Goal: Task Accomplishment & Management: Use online tool/utility

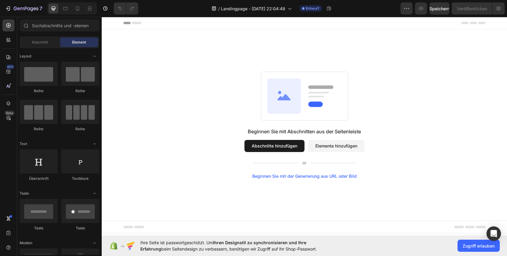
drag, startPoint x: 284, startPoint y: 148, endPoint x: 278, endPoint y: 146, distance: 6.6
click at [284, 148] on font "Abschnitte hinzufügen" at bounding box center [275, 145] width 46 height 5
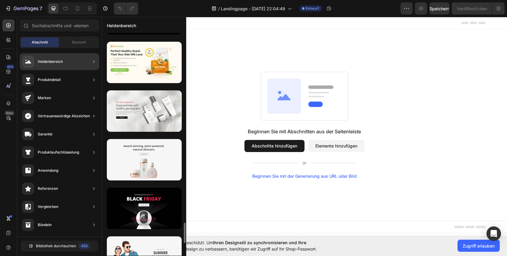
scroll to position [2125, 0]
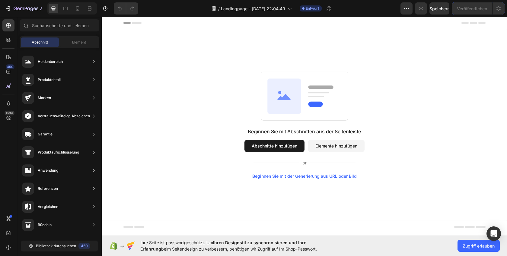
click at [268, 141] on button "Abschnitte hinzufügen" at bounding box center [275, 146] width 60 height 12
click at [274, 146] on font "Abschnitte hinzufügen" at bounding box center [275, 145] width 46 height 5
click at [231, 136] on div "Beginnen Sie mit Abschnitten aus der Seitenleiste Abschnitte hinzufügen Element…" at bounding box center [304, 125] width 362 height 107
drag, startPoint x: 342, startPoint y: 144, endPoint x: 338, endPoint y: 143, distance: 3.3
click at [342, 144] on font "Elemente hinzufügen" at bounding box center [337, 145] width 42 height 5
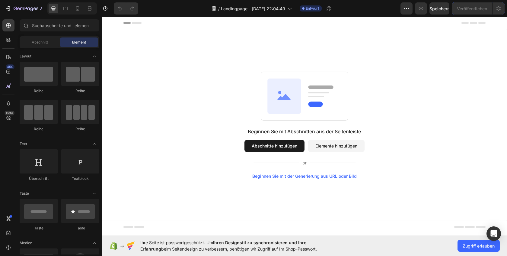
click at [289, 145] on font "Abschnitte hinzufügen" at bounding box center [275, 145] width 46 height 5
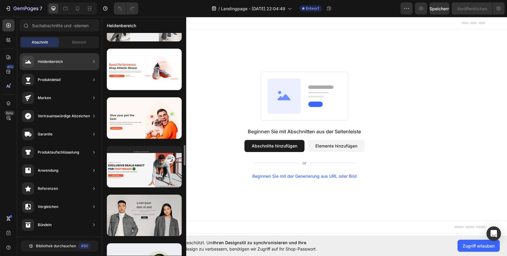
scroll to position [1499, 0]
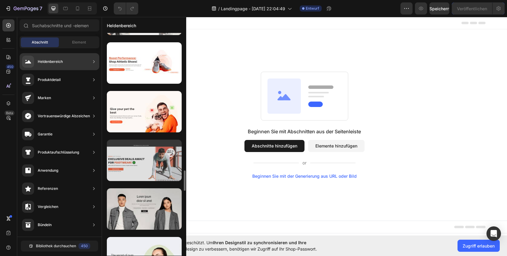
click at [150, 158] on div at bounding box center [144, 159] width 75 height 41
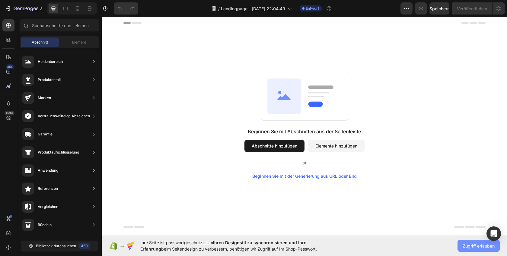
click at [460, 247] on button "Zugriff erlauben" at bounding box center [479, 245] width 42 height 12
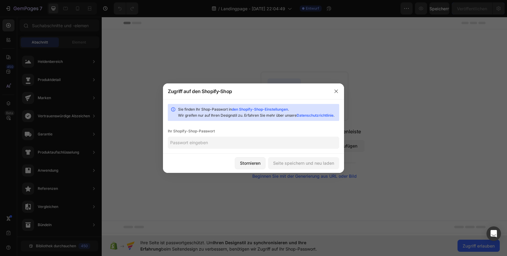
click at [236, 146] on input "text" at bounding box center [253, 142] width 171 height 12
type input "S"
click at [287, 165] on font "Seite speichern und neu laden" at bounding box center [303, 162] width 61 height 5
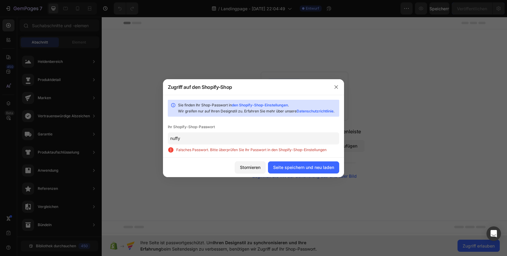
drag, startPoint x: 174, startPoint y: 142, endPoint x: 177, endPoint y: 150, distance: 8.5
click at [174, 143] on input "nuffy" at bounding box center [253, 138] width 171 height 12
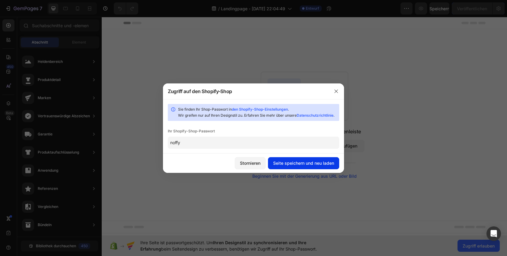
click at [300, 166] on font "Seite speichern und neu laden" at bounding box center [303, 163] width 61 height 6
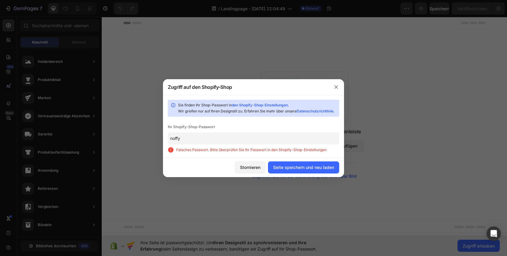
click at [192, 138] on input "noffy" at bounding box center [253, 138] width 171 height 12
click at [191, 138] on input "noffy" at bounding box center [253, 138] width 171 height 12
click at [187, 142] on input "noffy" at bounding box center [253, 138] width 171 height 12
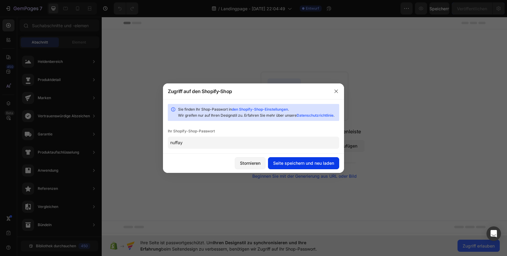
type input "nuffay"
click at [295, 165] on font "Seite speichern und neu laden" at bounding box center [303, 162] width 61 height 5
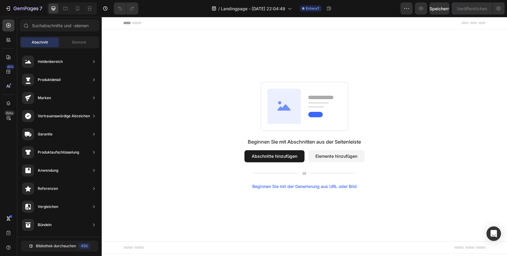
scroll to position [0, 0]
click at [268, 152] on button "Abschnitte hinzufügen" at bounding box center [275, 156] width 60 height 12
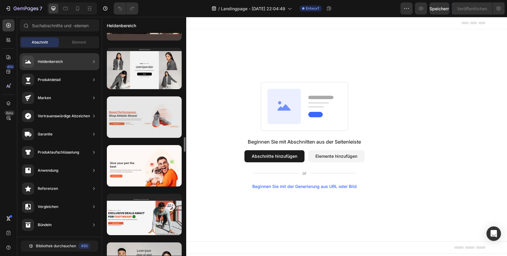
scroll to position [1453, 0]
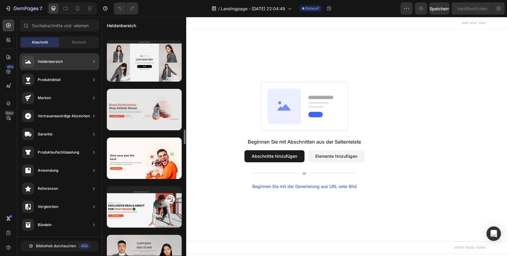
click at [151, 115] on div at bounding box center [144, 109] width 75 height 41
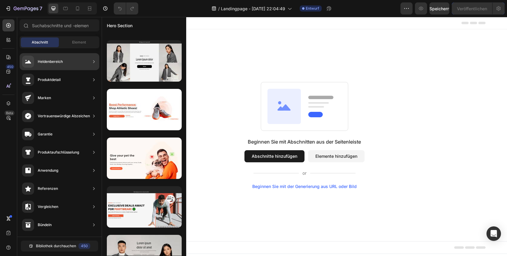
scroll to position [746, 0]
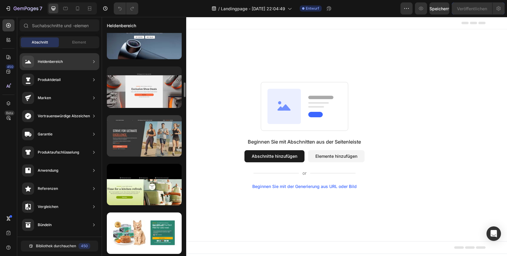
click at [153, 139] on div at bounding box center [144, 135] width 75 height 41
click at [154, 139] on div at bounding box center [144, 135] width 75 height 41
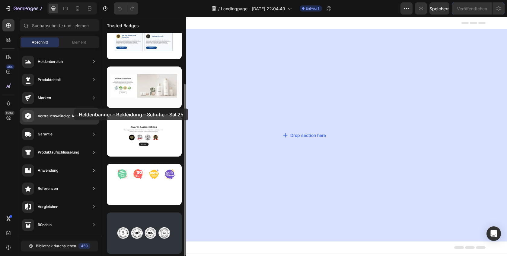
scroll to position [66, 0]
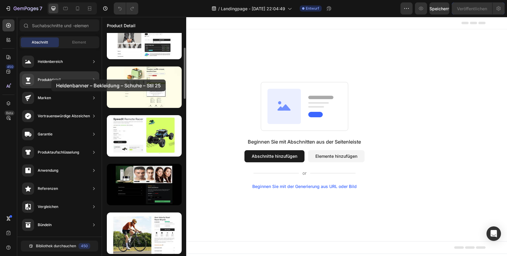
drag, startPoint x: 154, startPoint y: 139, endPoint x: 50, endPoint y: 65, distance: 127.8
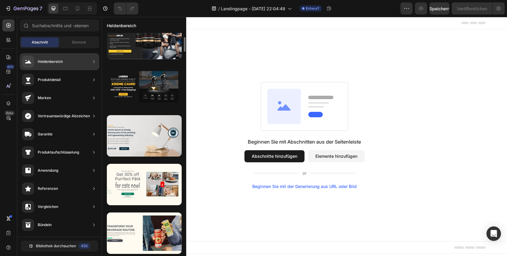
click at [50, 64] on div "Heldenbereich" at bounding box center [50, 62] width 25 height 6
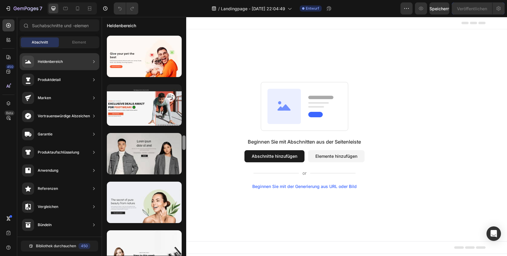
scroll to position [1554, 0]
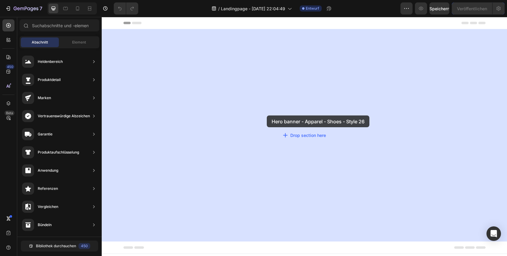
drag, startPoint x: 248, startPoint y: 134, endPoint x: 267, endPoint y: 116, distance: 26.7
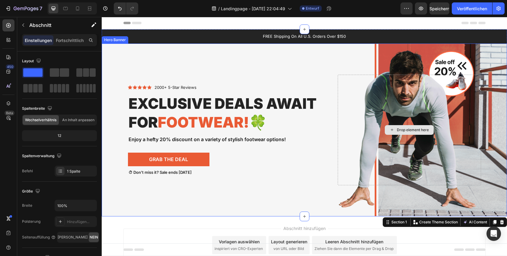
click at [418, 92] on div "Drop element here" at bounding box center [409, 130] width 143 height 111
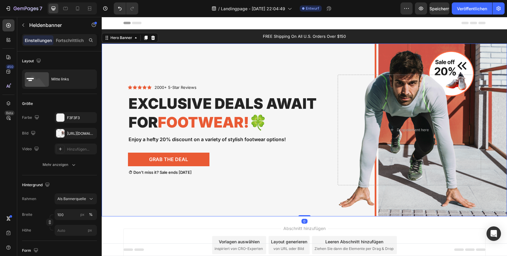
click at [414, 62] on div "Background Image" at bounding box center [304, 129] width 405 height 173
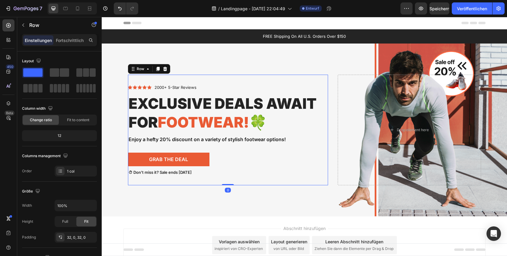
click at [326, 78] on div "Icon Icon Icon Icon Icon Icon List 2000+ 5-Star Reviews Text Block Row Exclusiv…" at bounding box center [228, 130] width 200 height 111
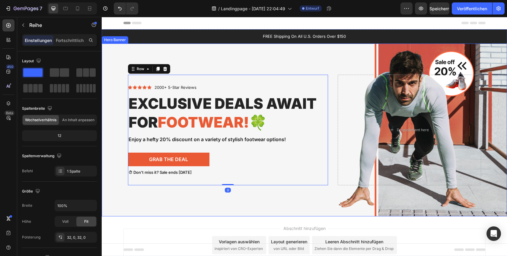
click at [402, 60] on div "Background Image" at bounding box center [304, 129] width 405 height 173
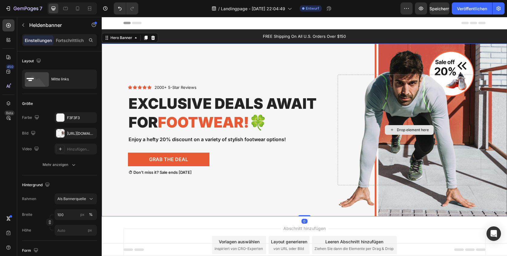
click at [439, 84] on div "Drop element here" at bounding box center [409, 130] width 143 height 111
click at [473, 57] on div "Background Image" at bounding box center [304, 129] width 405 height 173
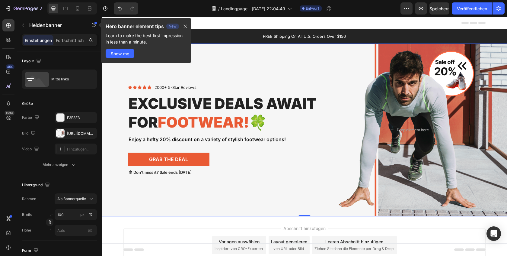
click at [473, 57] on div "Background Image" at bounding box center [304, 129] width 405 height 173
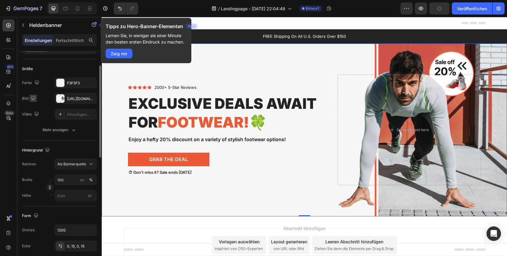
scroll to position [36, 0]
click at [71, 99] on font "[URL][DOMAIN_NAME]" at bounding box center [86, 97] width 39 height 5
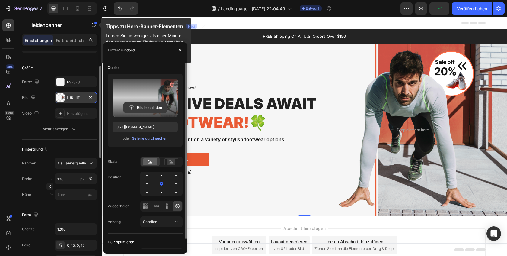
click at [141, 107] on input "file" at bounding box center [145, 107] width 43 height 10
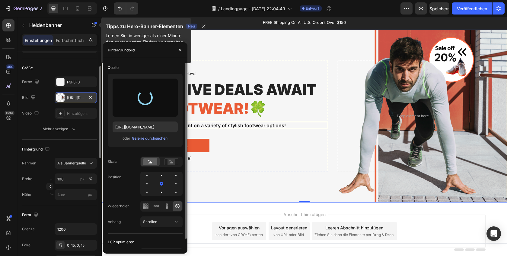
scroll to position [0, 0]
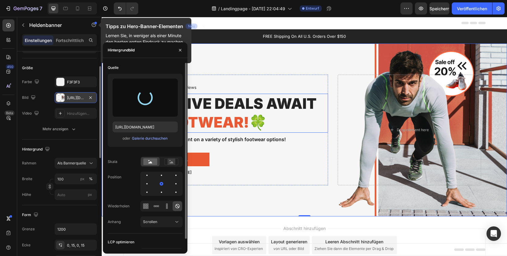
type input "[URL][DOMAIN_NAME]"
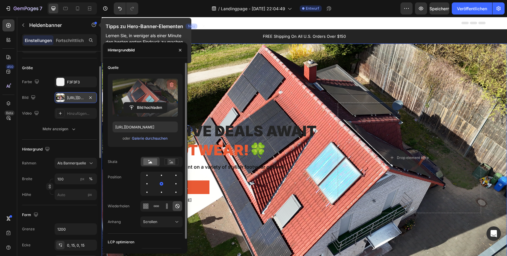
click at [172, 85] on icon "button" at bounding box center [172, 85] width 1 height 2
type input "Auto"
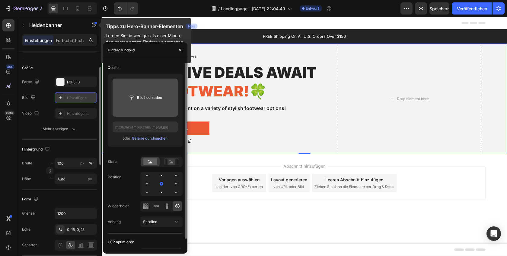
click at [145, 109] on input "file" at bounding box center [145, 98] width 65 height 38
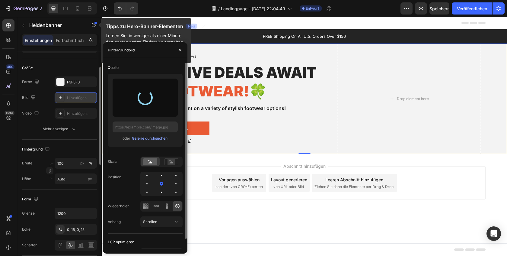
type input "[URL][DOMAIN_NAME]"
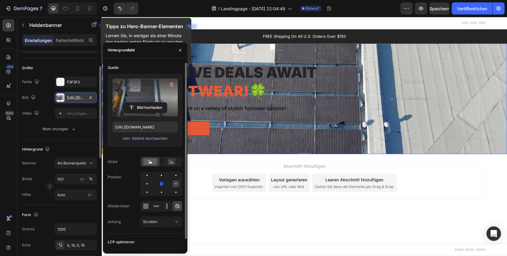
click at [175, 184] on div at bounding box center [175, 183] width 1 height 1
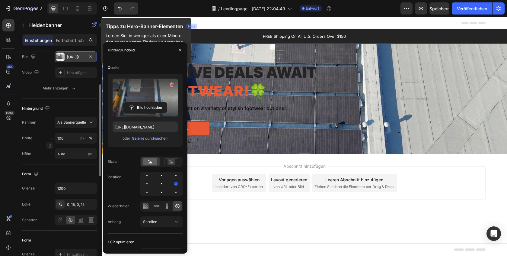
scroll to position [77, 0]
click at [87, 125] on button "Als Bannerquelle" at bounding box center [76, 121] width 42 height 11
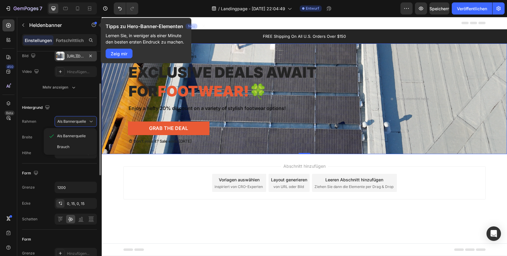
click at [73, 145] on div "Brauch" at bounding box center [74, 146] width 35 height 5
click at [84, 126] on button "Brauch" at bounding box center [76, 121] width 42 height 11
click at [79, 135] on font "Als Bannerquelle" at bounding box center [71, 135] width 29 height 5
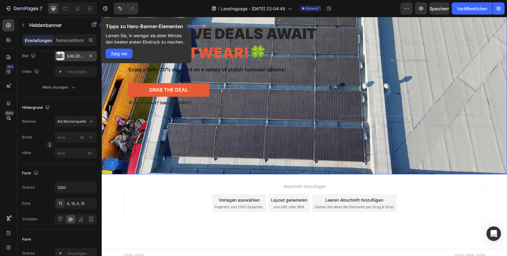
scroll to position [103, 0]
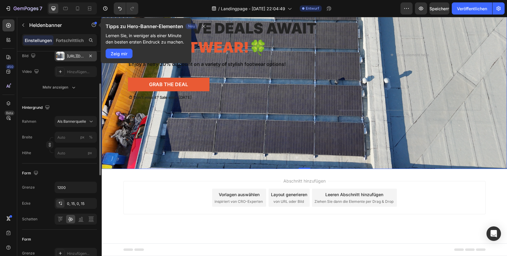
click at [84, 107] on div "Hintergrund" at bounding box center [59, 108] width 75 height 10
click at [84, 122] on font "Als Bannerquelle" at bounding box center [71, 121] width 29 height 5
click at [76, 136] on font "Als Bannerquelle" at bounding box center [71, 135] width 29 height 5
click at [85, 121] on font "Als Bannerquelle" at bounding box center [71, 121] width 29 height 5
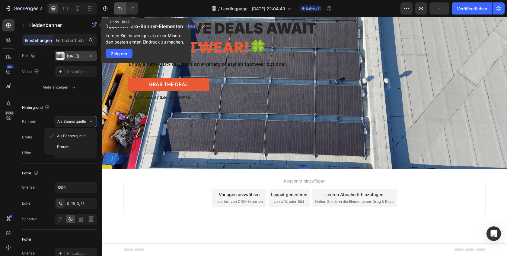
click at [120, 10] on icon "Rückgängig/Wiederholen" at bounding box center [120, 9] width 4 height 4
type input "100"
type input "Auto"
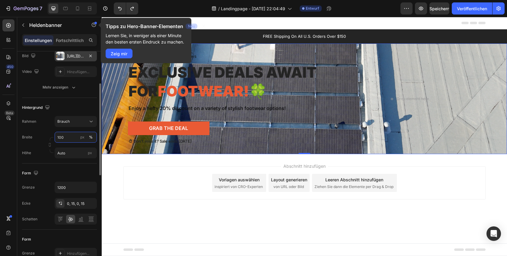
click at [69, 140] on input "100" at bounding box center [76, 137] width 42 height 11
click at [77, 137] on input "100" at bounding box center [76, 137] width 42 height 11
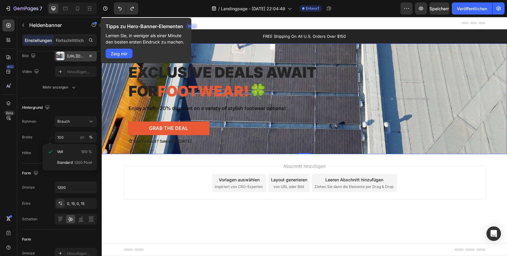
click at [115, 142] on div "Background Image" at bounding box center [304, 98] width 405 height 111
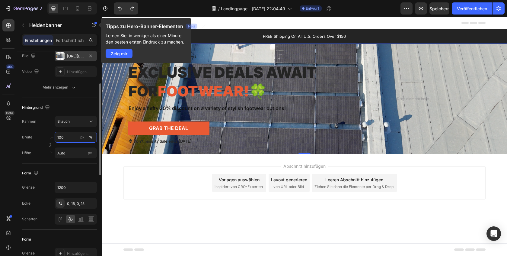
click at [75, 138] on input "100" at bounding box center [76, 137] width 42 height 11
click at [87, 137] on button "%" at bounding box center [90, 136] width 7 height 7
click at [84, 137] on font "px" at bounding box center [82, 137] width 4 height 5
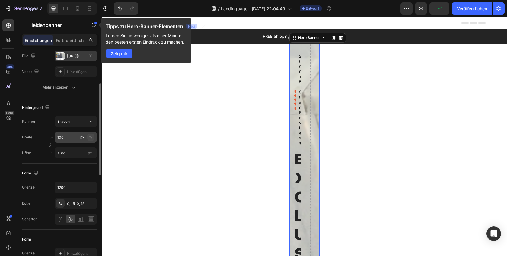
click at [93, 136] on button "%" at bounding box center [90, 136] width 7 height 7
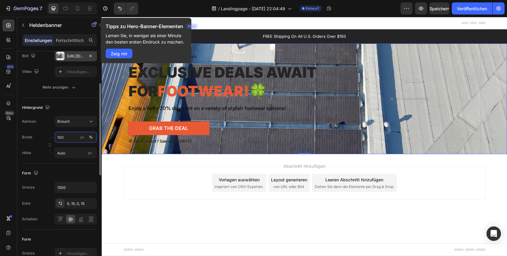
click at [74, 138] on input "100" at bounding box center [76, 137] width 42 height 11
click at [74, 138] on input "100" at bounding box center [76, 136] width 42 height 11
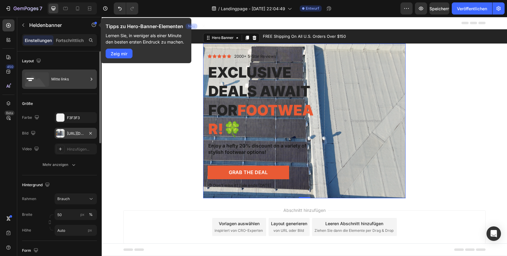
click at [57, 77] on font "Mitte links" at bounding box center [60, 79] width 18 height 5
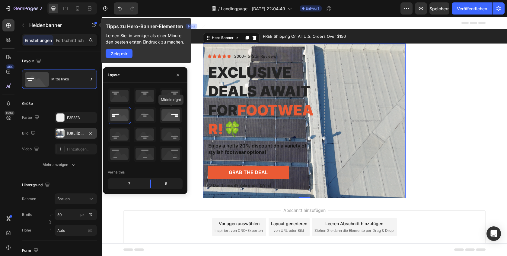
click at [172, 118] on icon at bounding box center [171, 115] width 22 height 16
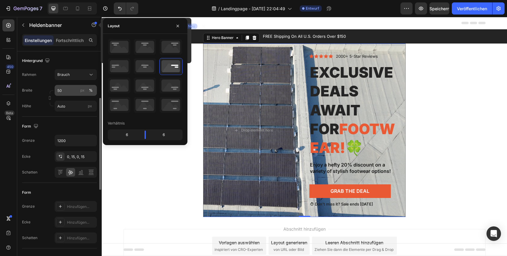
scroll to position [117, 0]
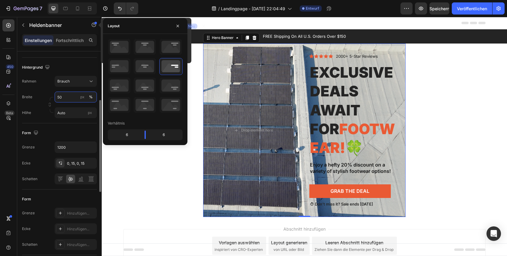
click at [69, 96] on input "50" at bounding box center [76, 96] width 42 height 11
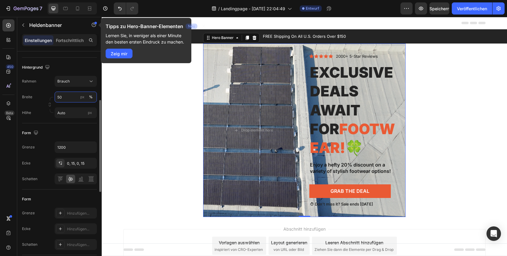
click at [69, 96] on input "50" at bounding box center [76, 96] width 42 height 11
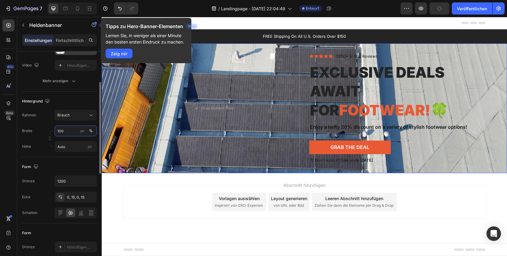
scroll to position [81, 0]
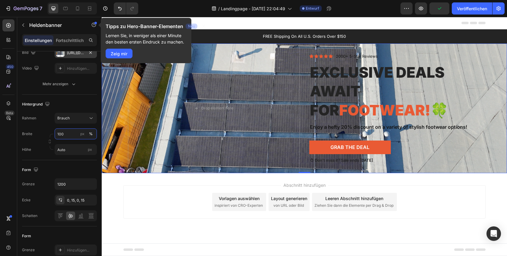
type input "100"
click at [163, 30] on div "Tipps zu Hero-Banner-Elementen Neu Lernen Sie, in weniger als einer Minute den …" at bounding box center [146, 34] width 81 height 22
drag, startPoint x: 192, startPoint y: 27, endPoint x: 160, endPoint y: 30, distance: 32.5
click at [191, 27] on font "Neu" at bounding box center [191, 26] width 7 height 5
click at [97, 24] on button "button" at bounding box center [94, 25] width 10 height 10
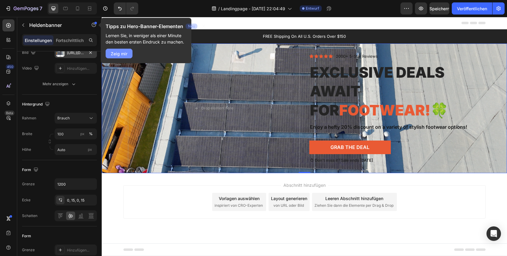
drag, startPoint x: 129, startPoint y: 48, endPoint x: 128, endPoint y: 55, distance: 7.1
click at [130, 48] on div "Tipps zu Hero-Banner-Elementen Neu Lernen Sie, in weniger als einer Minute den …" at bounding box center [146, 40] width 91 height 45
click at [128, 55] on button "Zeig mir" at bounding box center [119, 54] width 27 height 10
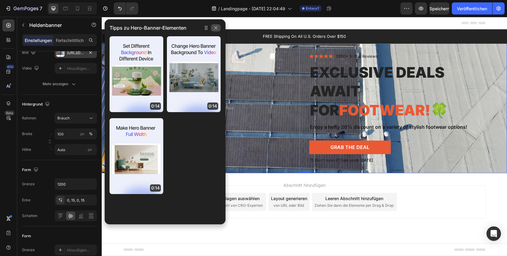
click at [215, 27] on icon "button" at bounding box center [215, 27] width 5 height 5
click at [216, 28] on icon "button" at bounding box center [215, 27] width 3 height 3
click at [214, 30] on button "button" at bounding box center [216, 27] width 10 height 7
click at [214, 30] on div "FREE Shipping On All U.S. Orders Over $150 Text Block Row" at bounding box center [304, 36] width 405 height 14
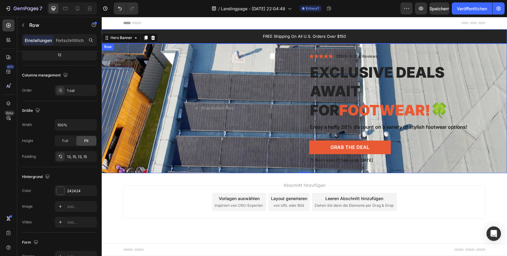
scroll to position [0, 0]
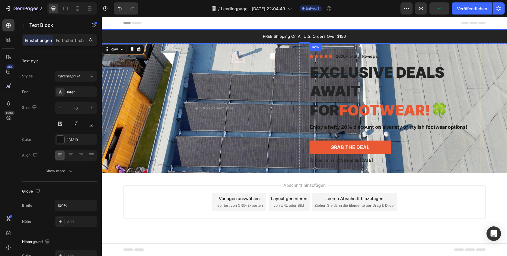
click at [351, 123] on div "Enjoy a hefty 20% discount on a variety of stylish footwear options!" at bounding box center [395, 127] width 172 height 8
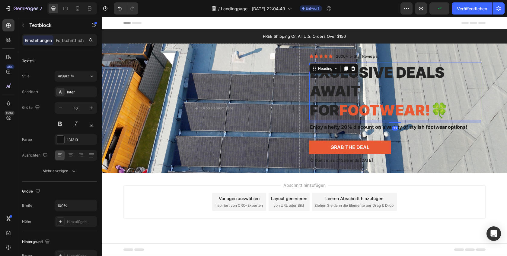
click at [338, 97] on h2 "Exclusive Deals Await for Footwear! 🍀" at bounding box center [395, 91] width 172 height 58
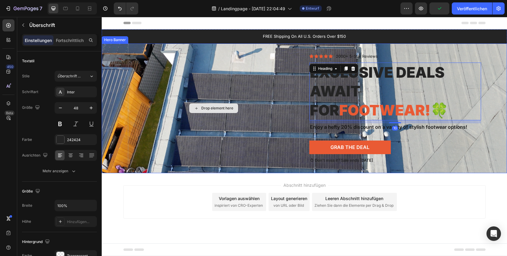
click at [271, 95] on div "Drop element here" at bounding box center [214, 108] width 172 height 130
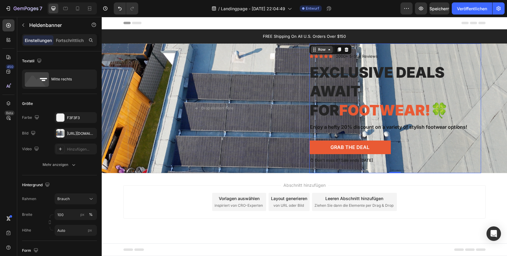
click at [314, 50] on div "Row" at bounding box center [322, 49] width 22 height 7
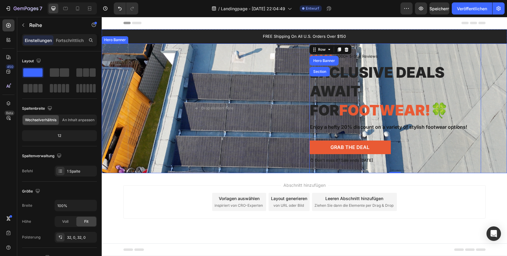
click at [121, 101] on div "Background Image" at bounding box center [304, 108] width 405 height 130
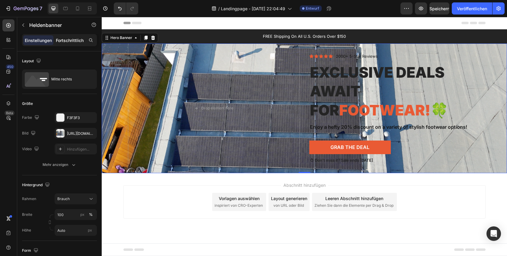
click at [74, 44] on div "Fortschrittlich" at bounding box center [70, 40] width 30 height 10
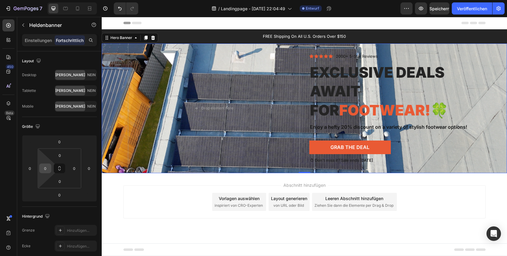
click at [49, 171] on input "0" at bounding box center [45, 168] width 9 height 9
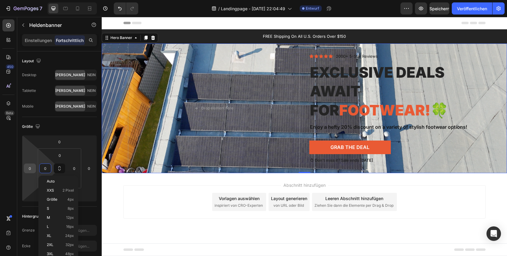
click at [28, 168] on input "0" at bounding box center [29, 168] width 9 height 9
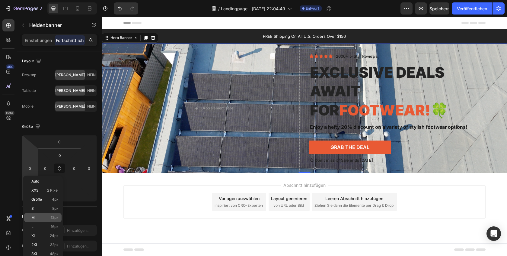
click at [51, 215] on font "12px" at bounding box center [55, 217] width 8 height 5
type input "12"
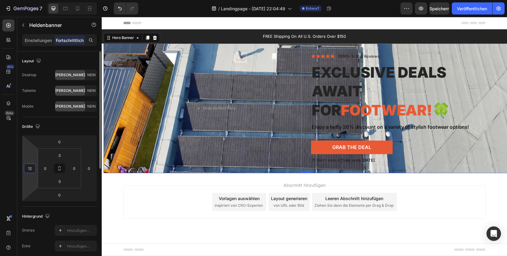
click at [32, 172] on input "12" at bounding box center [29, 168] width 9 height 9
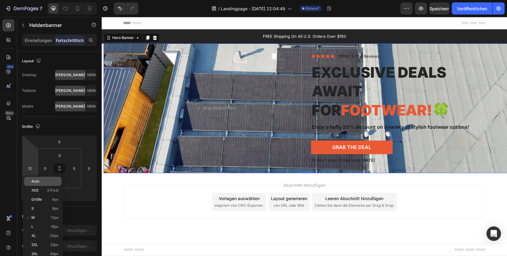
click at [36, 181] on font "Auto" at bounding box center [35, 181] width 8 height 5
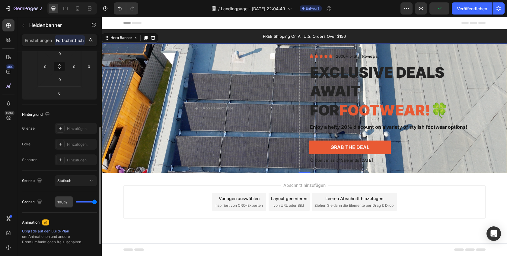
scroll to position [131, 0]
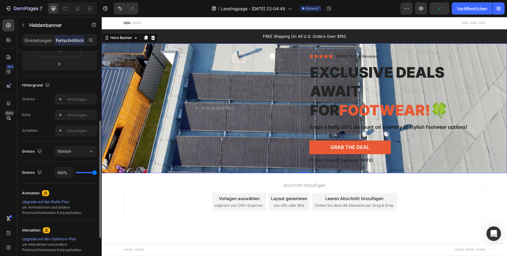
type input "96%"
type input "96"
type input "95%"
type input "95"
type input "94%"
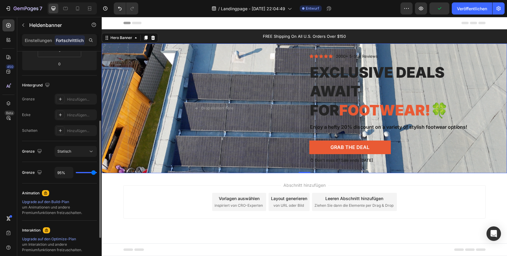
type input "94"
type input "93%"
type input "93"
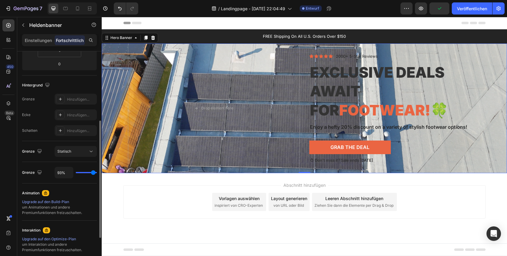
type input "89%"
type input "89"
type input "87%"
type input "87"
type input "83%"
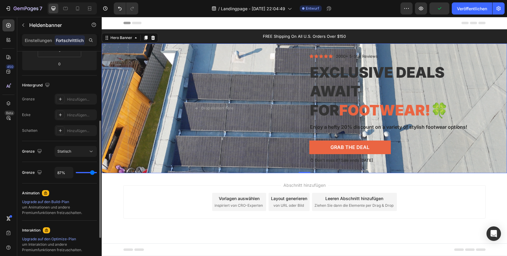
type input "83"
type input "82%"
type input "82"
type input "78%"
type input "78"
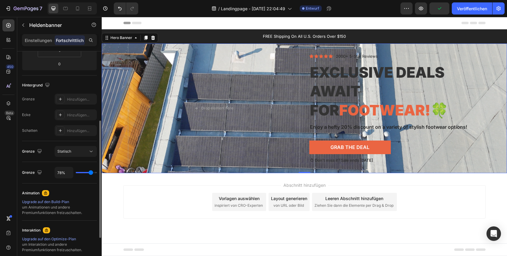
type input "72%"
type input "72"
type input "69%"
type input "69"
type input "66%"
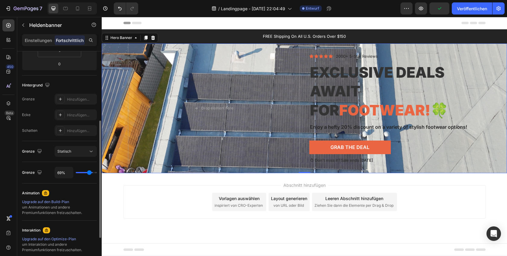
type input "66"
type input "61%"
type input "61"
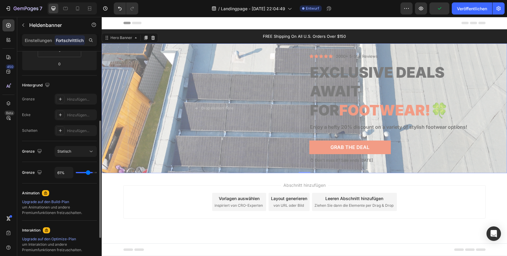
type input "60%"
type input "60"
type input "58%"
type input "58"
type input "57%"
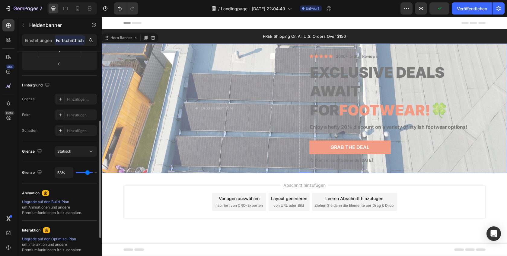
type input "57"
type input "56%"
type input "56"
type input "55%"
type input "55"
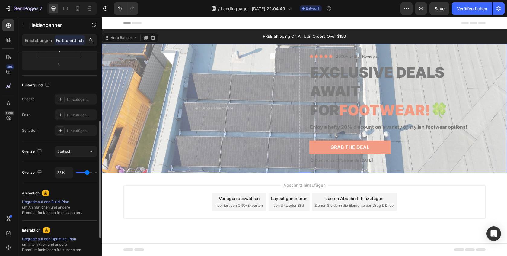
type input "54%"
type input "54"
type input "53%"
type input "53"
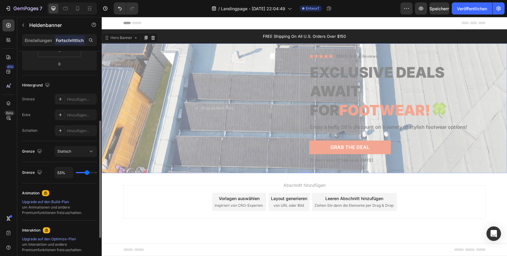
type input "54%"
type input "54"
type input "59%"
type input "59"
type input "60%"
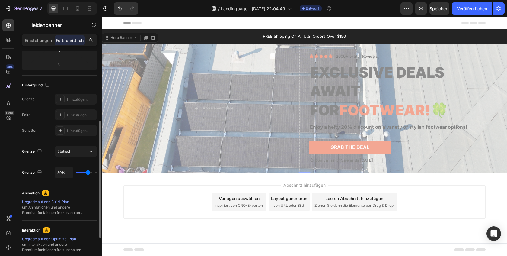
type input "60"
type input "62%"
type input "62"
type input "66%"
type input "66"
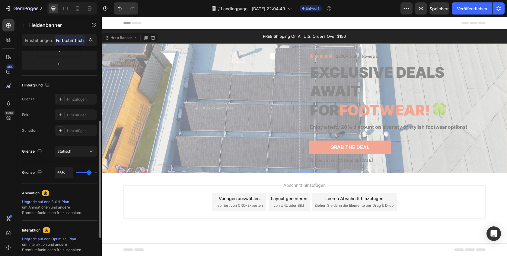
type input "68%"
type input "68"
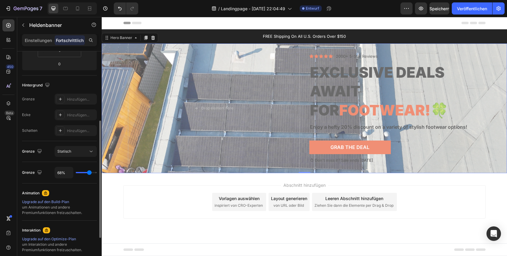
type input "69%"
type input "69"
type input "70%"
type input "70"
type input "71%"
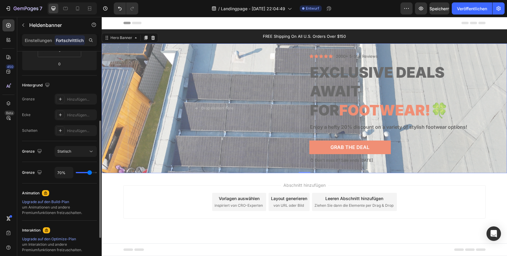
type input "71"
type input "73%"
type input "73"
type input "76%"
type input "76"
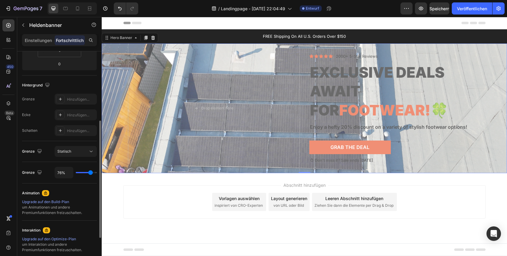
type input "78%"
type input "78"
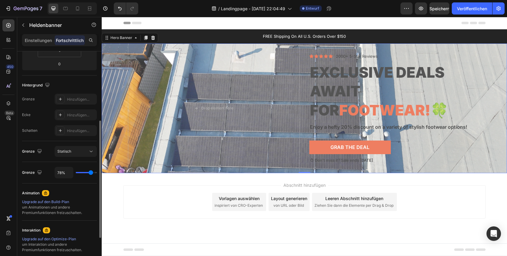
type input "81%"
type input "81"
type input "84%"
type input "84"
type input "87%"
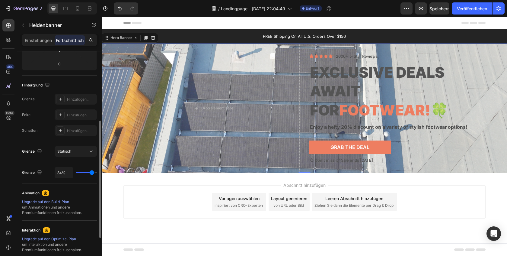
type input "87"
type input "88%"
type input "88"
type input "90%"
type input "90"
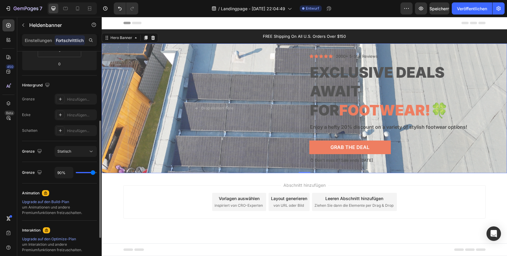
type input "92%"
type input "92"
type input "94%"
type input "94"
type input "96%"
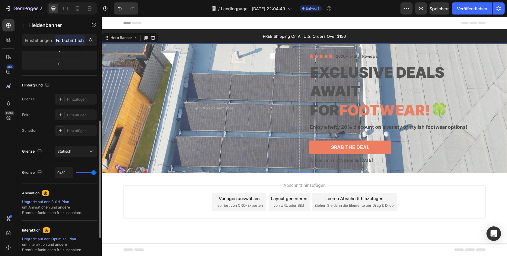
type input "96"
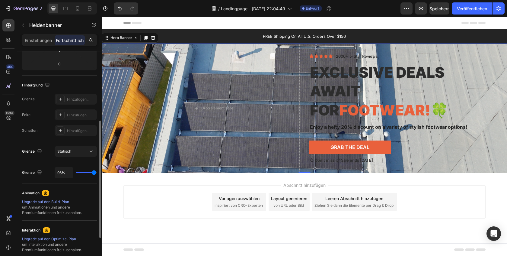
type input "100%"
type input "100"
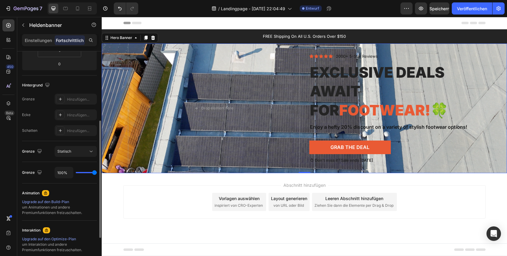
drag, startPoint x: 94, startPoint y: 172, endPoint x: 104, endPoint y: 171, distance: 10.3
click at [97, 172] on input "range" at bounding box center [86, 172] width 21 height 1
click at [87, 149] on div "Statisch" at bounding box center [72, 151] width 31 height 5
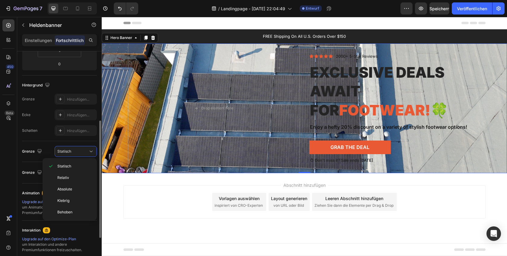
drag, startPoint x: 72, startPoint y: 235, endPoint x: 72, endPoint y: 229, distance: 5.1
click at [72, 234] on div "Interaktion" at bounding box center [59, 230] width 75 height 10
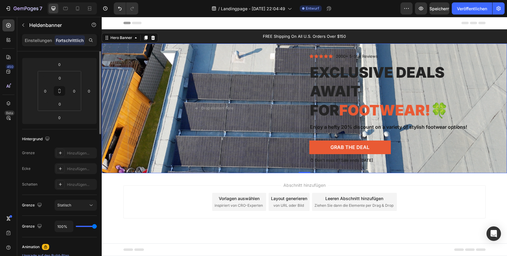
scroll to position [0, 0]
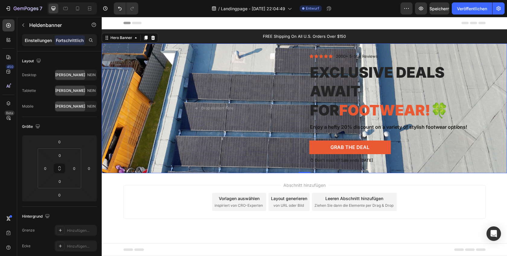
click at [44, 39] on font "Einstellungen" at bounding box center [38, 40] width 27 height 5
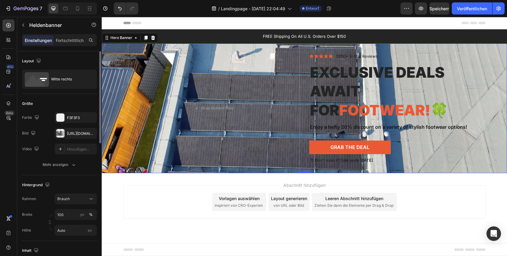
scroll to position [4, 0]
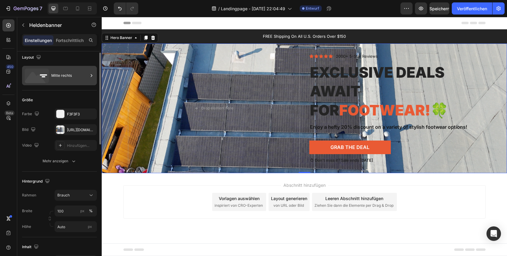
click at [61, 69] on div "Mitte rechts" at bounding box center [69, 76] width 37 height 14
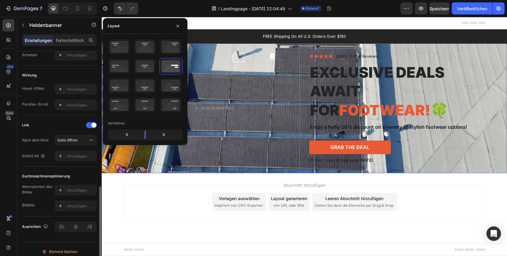
scroll to position [312, 0]
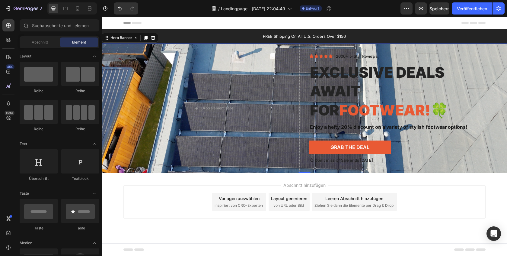
click at [141, 200] on div "Abschnitt hinzufügen Vorlagen auswählen inspiriert von CRO-Experten Layout gene…" at bounding box center [304, 201] width 362 height 33
drag, startPoint x: 334, startPoint y: 60, endPoint x: 331, endPoint y: 59, distance: 3.2
click at [334, 60] on div "Icon Icon Icon Icon Icon Icon List 2000+ 5-Star Reviews Text Block Row Exclusiv…" at bounding box center [395, 108] width 172 height 110
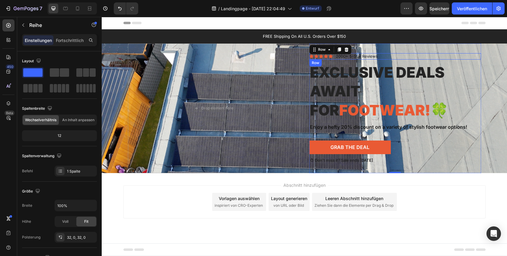
click at [325, 58] on div "Icon Icon Icon Icon Icon Icon List" at bounding box center [321, 56] width 24 height 6
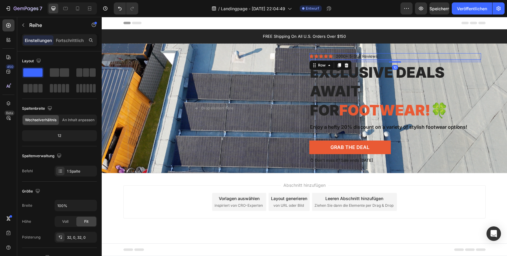
scroll to position [147, 0]
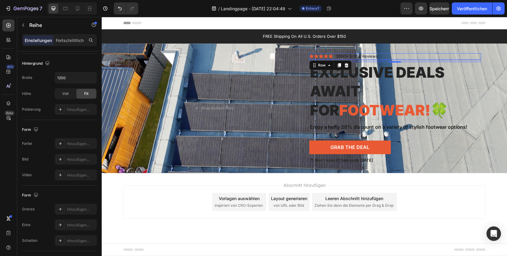
click at [349, 65] on div at bounding box center [346, 65] width 7 height 7
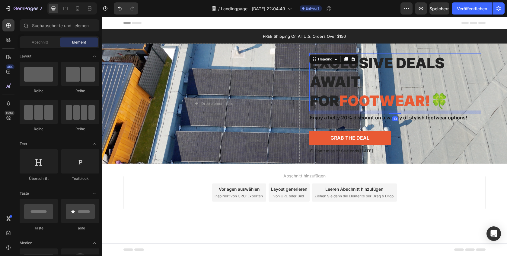
click at [376, 87] on h2 "Exclusive Deals Await for Footwear! 🍀" at bounding box center [395, 82] width 172 height 58
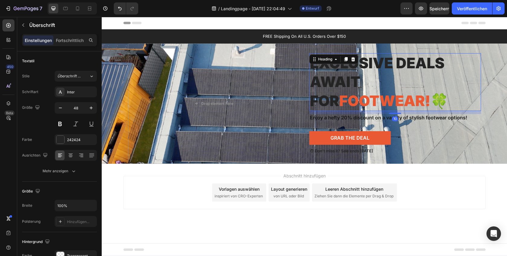
click at [379, 86] on h2 "Exclusive Deals Await for Footwear! 🍀" at bounding box center [395, 82] width 172 height 58
click at [379, 86] on p "Exclusive Deals Await for Footwear! 🍀" at bounding box center [395, 82] width 171 height 56
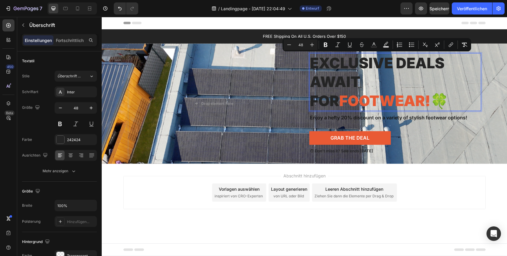
click at [392, 83] on p "Exclusive Deals Await for Footwear! 🍀" at bounding box center [395, 82] width 171 height 56
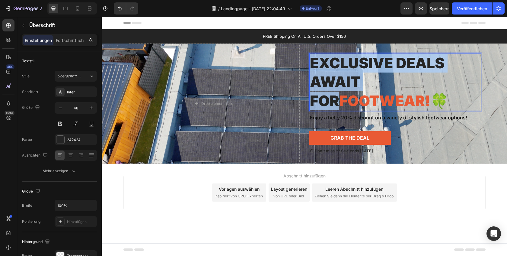
drag, startPoint x: 400, startPoint y: 82, endPoint x: 298, endPoint y: 62, distance: 103.9
click at [300, 62] on div "Exclusive Deals Await for Footwear! 🍀 Heading 10 Enjoy a hefty 20% discount on …" at bounding box center [304, 103] width 362 height 120
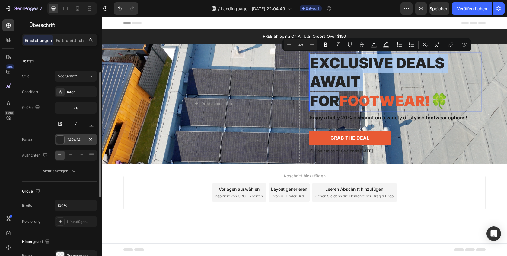
scroll to position [19, 0]
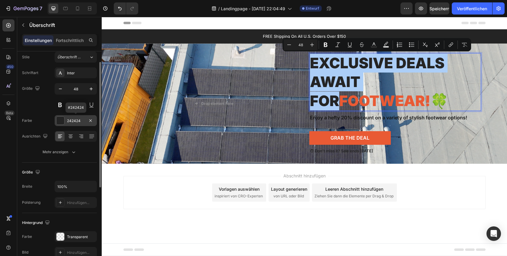
click at [63, 120] on div at bounding box center [60, 121] width 8 height 8
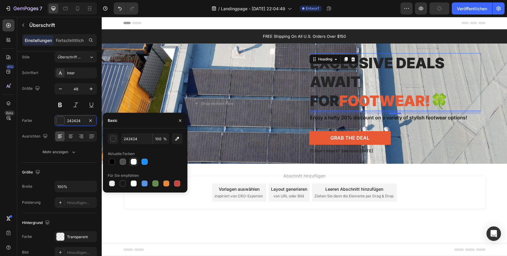
click at [135, 164] on div at bounding box center [134, 162] width 6 height 6
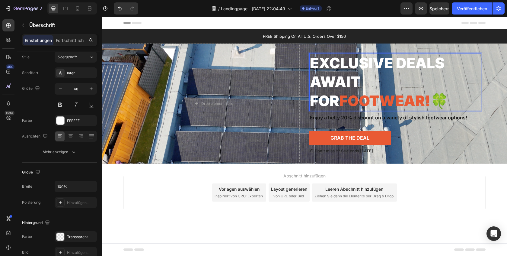
click at [339, 101] on span "Footwear!" at bounding box center [384, 101] width 91 height 18
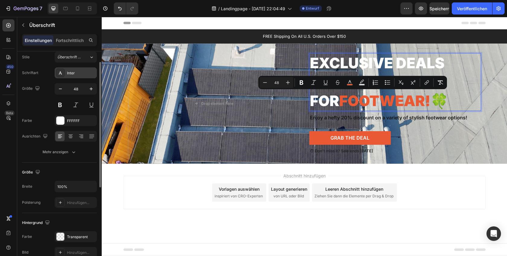
click at [62, 73] on icon at bounding box center [60, 72] width 5 height 5
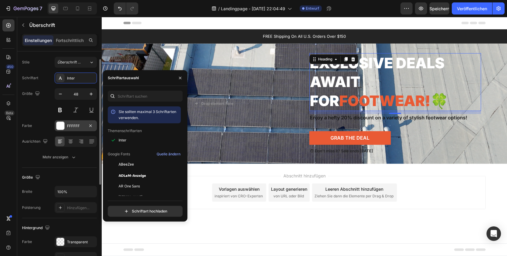
click at [59, 121] on div "FFFFFF" at bounding box center [76, 125] width 42 height 11
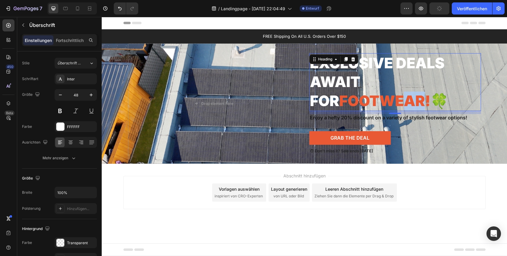
click at [374, 96] on span "Footwear!" at bounding box center [384, 101] width 91 height 18
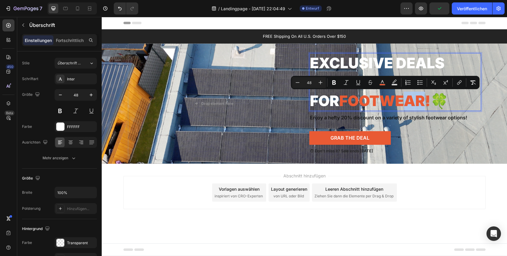
click at [373, 96] on span "Footwear!" at bounding box center [384, 101] width 91 height 18
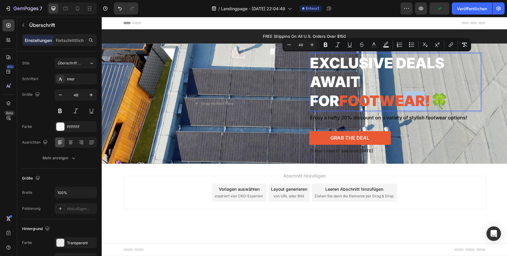
click at [339, 104] on span "Footwear!" at bounding box center [384, 101] width 91 height 18
drag, startPoint x: 417, startPoint y: 102, endPoint x: 426, endPoint y: 101, distance: 9.7
click at [417, 102] on p "Exclusive Deals Await for Footwear! 🍀" at bounding box center [395, 82] width 171 height 56
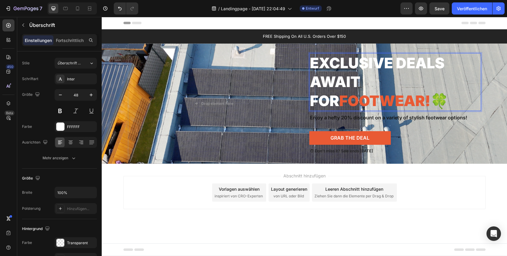
click at [428, 101] on p "Exclusive Deals Await for Footwear! 🍀" at bounding box center [395, 82] width 171 height 56
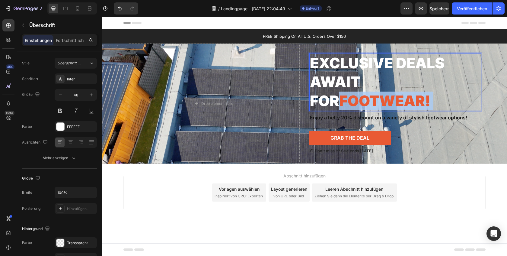
drag, startPoint x: 425, startPoint y: 101, endPoint x: 311, endPoint y: 99, distance: 113.8
click at [312, 99] on p "Exclusive Deals Await for Footwear!" at bounding box center [395, 82] width 171 height 56
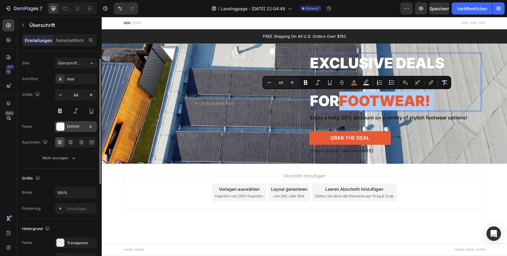
click at [59, 130] on div at bounding box center [60, 127] width 8 height 8
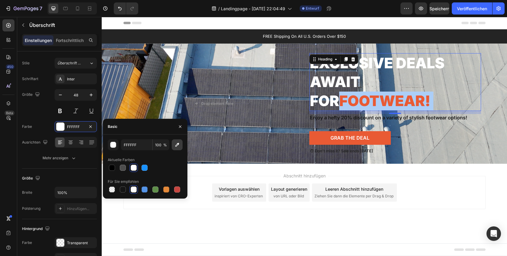
click at [176, 143] on icon "button" at bounding box center [177, 145] width 6 height 6
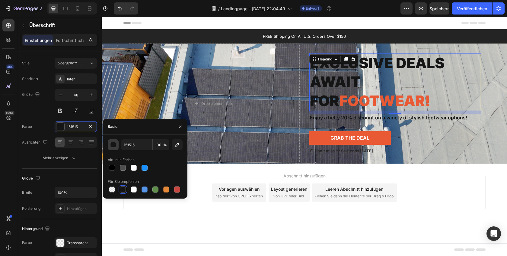
click at [116, 149] on button "button" at bounding box center [113, 144] width 11 height 11
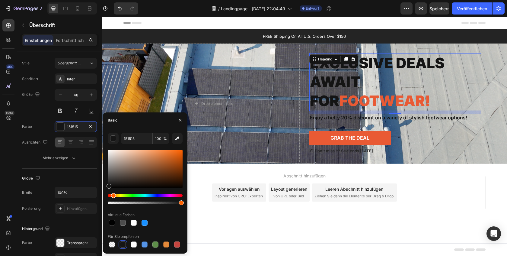
drag, startPoint x: 111, startPoint y: 195, endPoint x: 116, endPoint y: 180, distance: 16.0
click at [113, 194] on div "Farbton" at bounding box center [113, 195] width 5 height 5
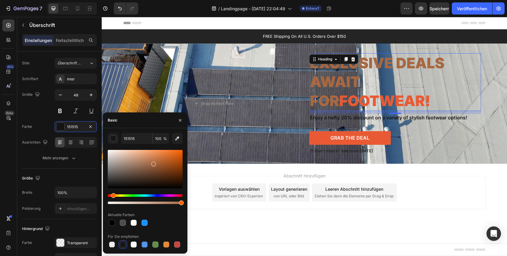
drag, startPoint x: 117, startPoint y: 179, endPoint x: 154, endPoint y: 162, distance: 40.6
click at [154, 162] on div at bounding box center [145, 169] width 75 height 38
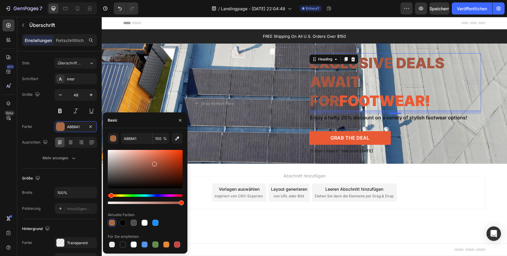
drag, startPoint x: 114, startPoint y: 196, endPoint x: 114, endPoint y: 192, distance: 3.3
click at [111, 196] on div "Farbton" at bounding box center [111, 195] width 5 height 5
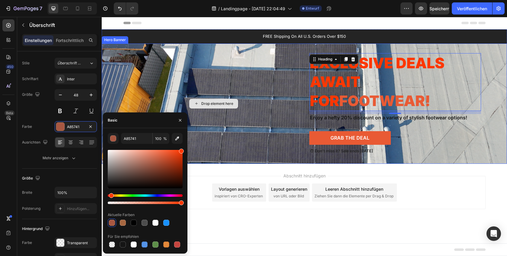
drag, startPoint x: 258, startPoint y: 174, endPoint x: 191, endPoint y: 150, distance: 70.1
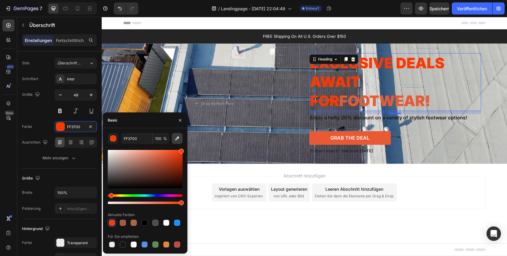
click at [173, 139] on button "button" at bounding box center [177, 138] width 11 height 11
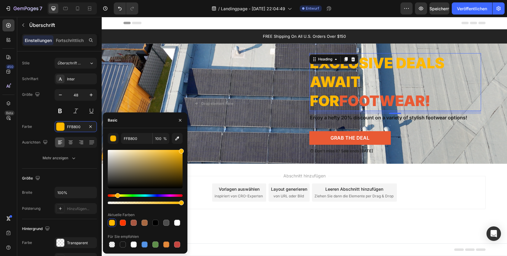
drag, startPoint x: 153, startPoint y: 232, endPoint x: 150, endPoint y: 230, distance: 3.4
click at [153, 232] on div "Für Sie empfohlen" at bounding box center [145, 237] width 75 height 10
click at [177, 223] on div at bounding box center [177, 223] width 6 height 6
type input "FFFFFF"
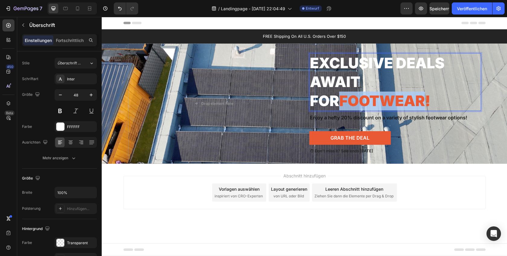
click at [339, 96] on span "Footwear!" at bounding box center [384, 101] width 91 height 18
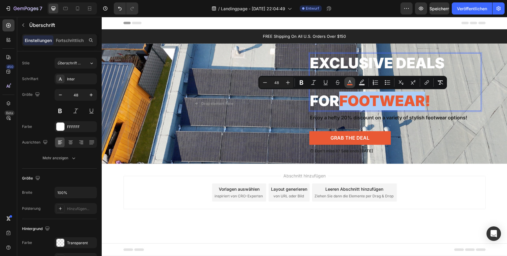
click at [349, 83] on icon "Editor contextual toolbar" at bounding box center [350, 82] width 6 height 6
type input "E95A34"
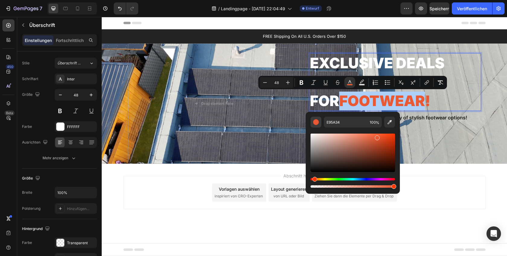
click at [313, 123] on div "Editor contextual toolbar" at bounding box center [316, 122] width 6 height 6
click at [317, 123] on div "Editor contextual toolbar" at bounding box center [316, 122] width 6 height 6
click at [388, 122] on icon "Editor contextual toolbar" at bounding box center [390, 122] width 6 height 6
type input "FDB300"
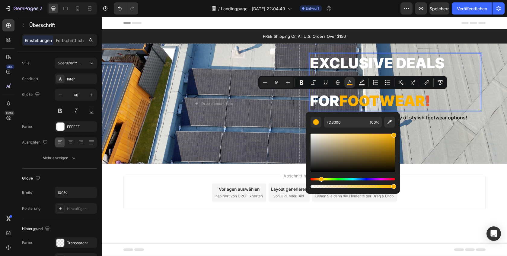
click at [201, 175] on div "Abschnitt hinzufügen Vorlagen auswählen inspiriert von CRO-Experten Layout gene…" at bounding box center [304, 201] width 405 height 74
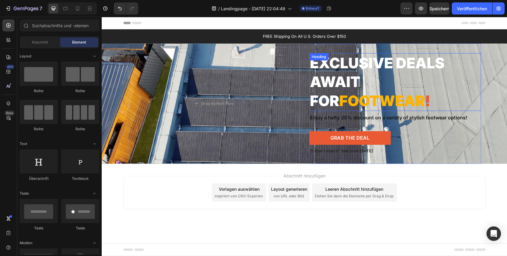
click at [402, 100] on p "Exclusive Deals Await for Footwear !" at bounding box center [395, 82] width 171 height 56
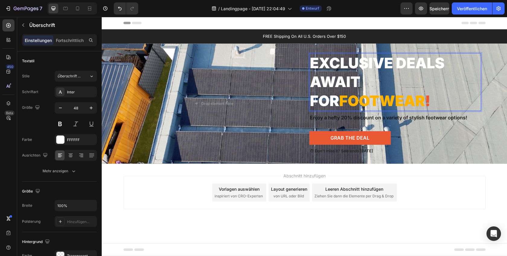
click at [403, 102] on p "Exclusive Deals Await for Footwear !" at bounding box center [395, 82] width 171 height 56
click at [394, 81] on p "Exclusive Deals Await for Footwear" at bounding box center [395, 82] width 171 height 56
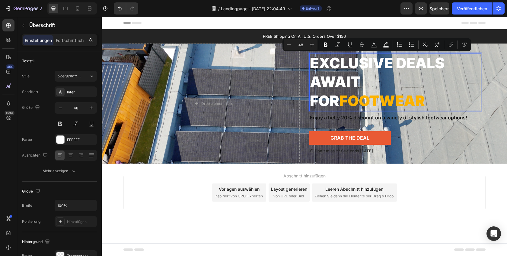
drag, startPoint x: 394, startPoint y: 81, endPoint x: 337, endPoint y: 70, distance: 58.3
click at [337, 70] on p "Exclusive Deals Await for Footwear" at bounding box center [395, 82] width 171 height 56
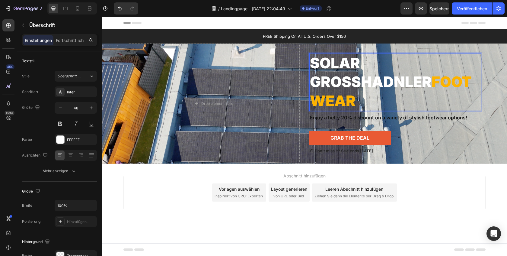
click at [332, 73] on p "Solar Großhadnler Footwear" at bounding box center [395, 82] width 171 height 56
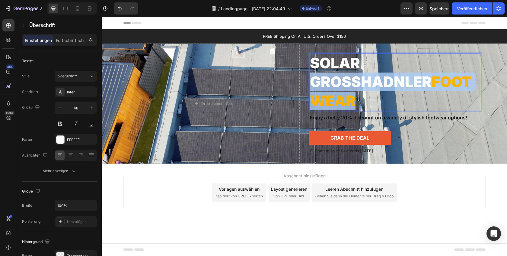
drag, startPoint x: 332, startPoint y: 73, endPoint x: 335, endPoint y: 76, distance: 4.7
click at [332, 73] on p "Solar Großhadnler Footwear" at bounding box center [395, 82] width 171 height 56
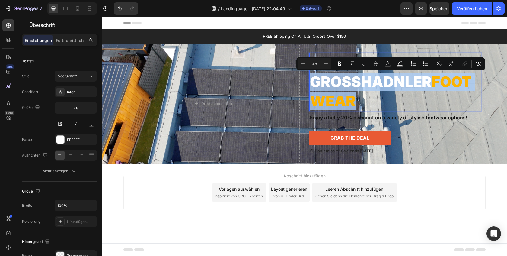
drag, startPoint x: 355, startPoint y: 82, endPoint x: 375, endPoint y: 85, distance: 20.2
click at [356, 82] on p "Solar Großhadnler Footwear" at bounding box center [395, 82] width 171 height 56
click at [426, 86] on p "Solar Großhadnler Footwear" at bounding box center [395, 82] width 171 height 56
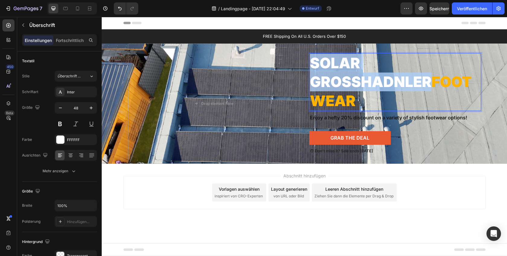
drag, startPoint x: 431, startPoint y: 82, endPoint x: 313, endPoint y: 61, distance: 119.9
click at [313, 61] on p "Solar Großhadnler Footwear" at bounding box center [395, 82] width 171 height 56
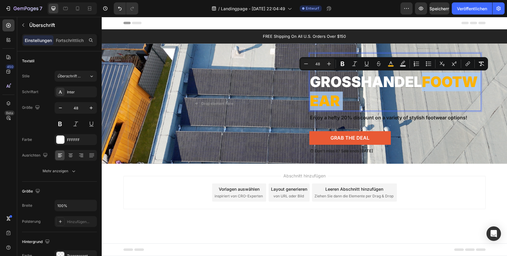
drag, startPoint x: 421, startPoint y: 80, endPoint x: 425, endPoint y: 96, distance: 16.9
click at [426, 96] on p "Dein photovoltaik Großhandel Footwear" at bounding box center [395, 82] width 171 height 56
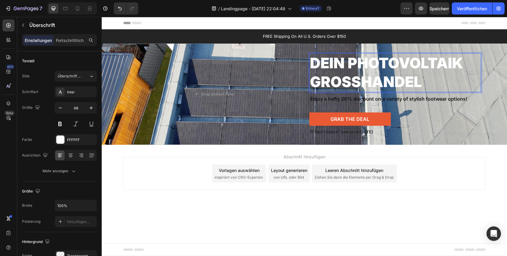
click at [401, 67] on p "Dein photovoltaik Großhandel" at bounding box center [395, 73] width 171 height 38
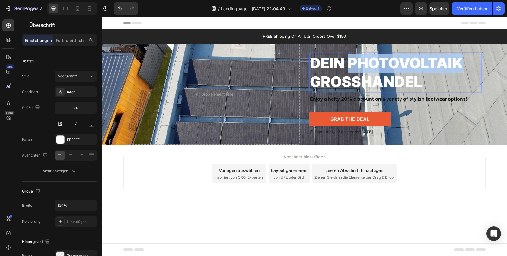
click at [401, 67] on p "Dein photovoltaik Großhandel" at bounding box center [395, 73] width 171 height 38
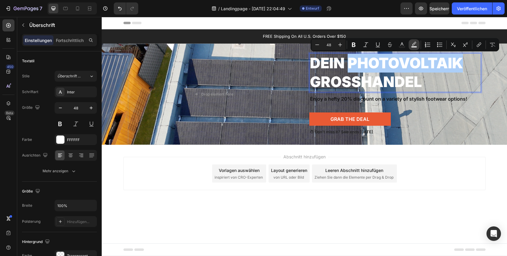
click at [413, 46] on rect "Editor contextual toolbar" at bounding box center [415, 47] width 6 height 2
type input "000000"
type input "77"
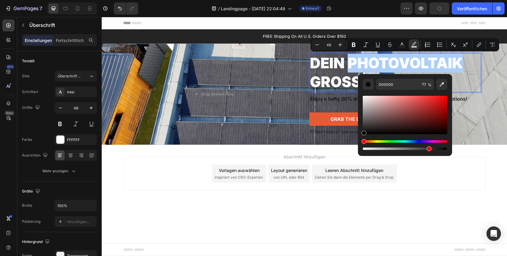
drag, startPoint x: 442, startPoint y: 87, endPoint x: 435, endPoint y: 83, distance: 7.4
click at [442, 87] on icon "Editor contextual toolbar" at bounding box center [442, 84] width 6 height 6
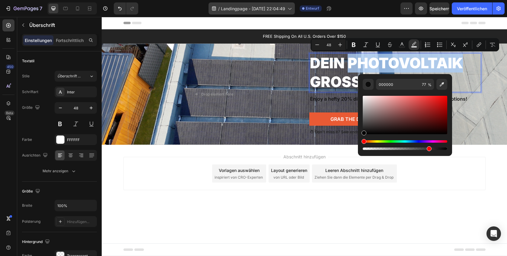
type input "FFA900"
type input "100"
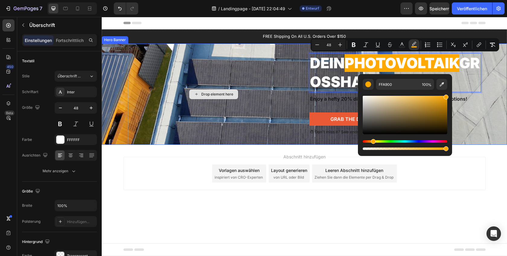
click at [202, 144] on div "Drop element here" at bounding box center [214, 93] width 172 height 101
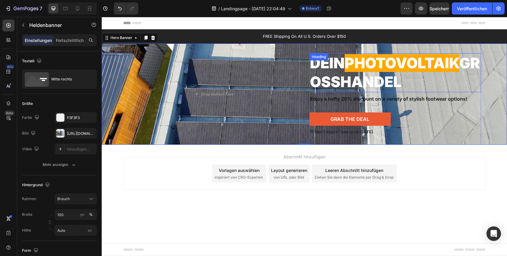
click at [374, 61] on span "photovoltaik" at bounding box center [402, 63] width 115 height 18
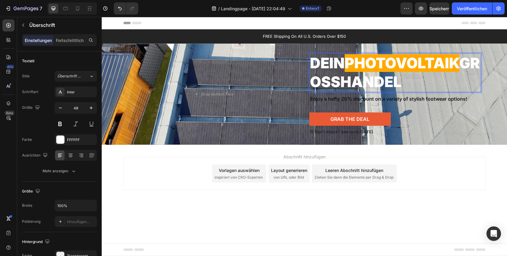
click at [374, 61] on span "photovoltaik" at bounding box center [402, 63] width 115 height 18
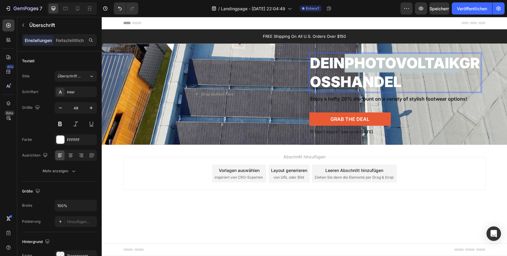
click at [374, 61] on span "photovoltaik" at bounding box center [402, 63] width 115 height 18
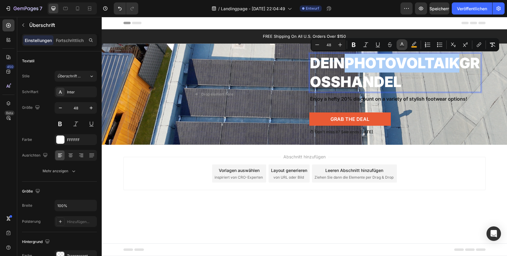
click at [398, 45] on button "Text Color" at bounding box center [402, 44] width 11 height 11
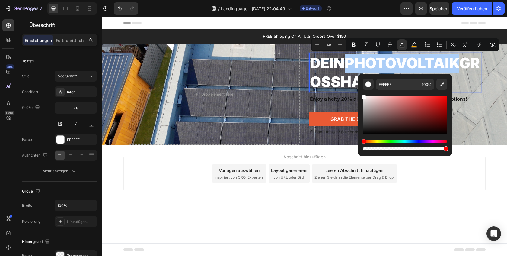
click at [374, 86] on div "FFFFFF 100 %" at bounding box center [405, 84] width 85 height 11
click at [445, 83] on button "Editor contextual toolbar" at bounding box center [442, 84] width 11 height 11
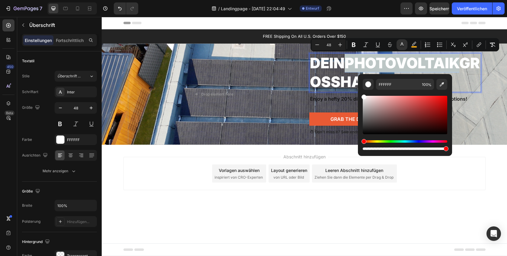
type input "FFAD01"
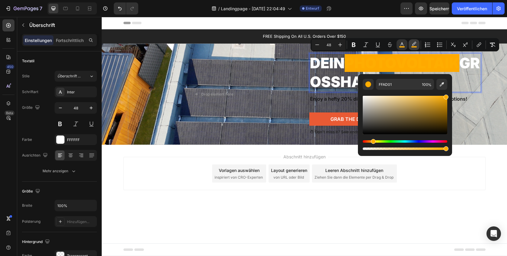
click at [415, 45] on icon "Kontextbezogene Symbolleiste des Editors" at bounding box center [414, 45] width 6 height 6
click at [371, 85] on div "Kontextbezogene Symbolleiste des Editors" at bounding box center [368, 84] width 6 height 6
click at [444, 83] on icon "Kontextbezogene Symbolleiste des Editors" at bounding box center [442, 84] width 4 height 4
type input "212121"
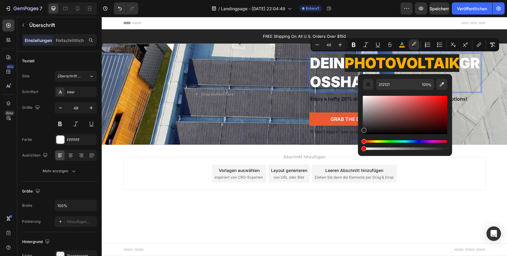
drag, startPoint x: 548, startPoint y: 166, endPoint x: 352, endPoint y: 149, distance: 196.4
type input "0"
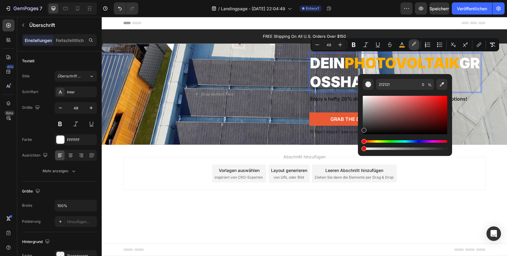
click at [413, 45] on icon "Kontextbezogene Symbolleiste des Editors" at bounding box center [414, 44] width 4 height 4
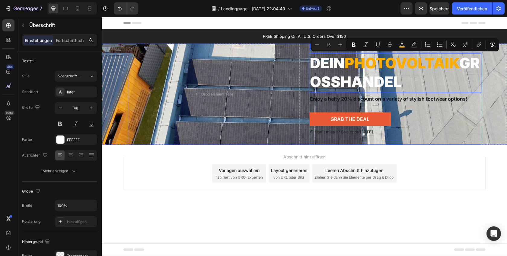
click at [420, 139] on div "Dein photovoltaik Großhandel Heading 10 Enjoy a hefty 20% discount on a variety…" at bounding box center [395, 93] width 172 height 101
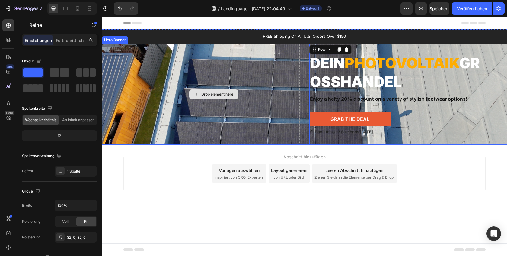
click at [234, 78] on div "Drop element here" at bounding box center [214, 93] width 172 height 101
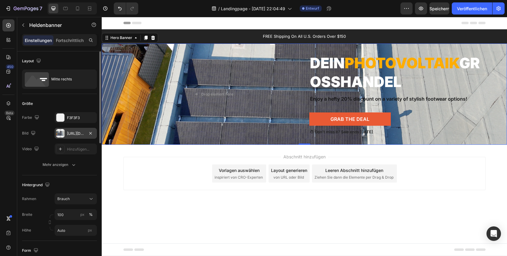
click at [73, 136] on div "[URL][DOMAIN_NAME]" at bounding box center [76, 133] width 42 height 11
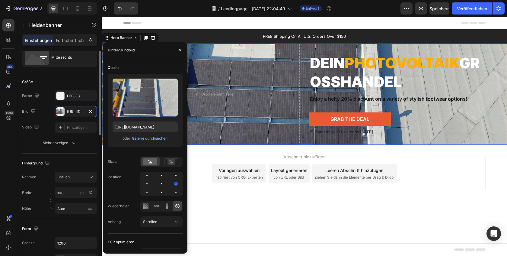
scroll to position [8, 0]
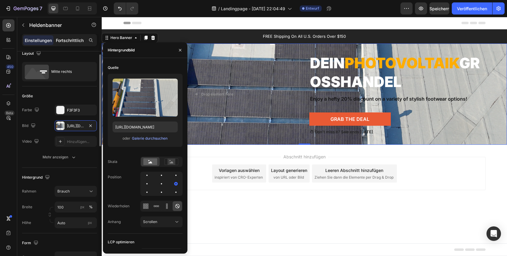
click at [67, 39] on font "Fortschrittlich" at bounding box center [70, 40] width 28 height 5
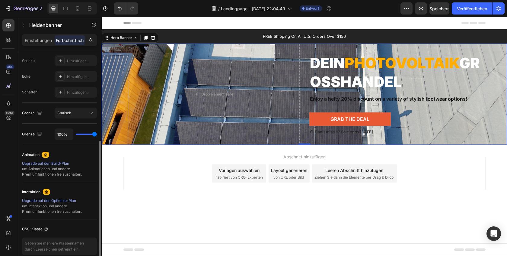
scroll to position [143, 0]
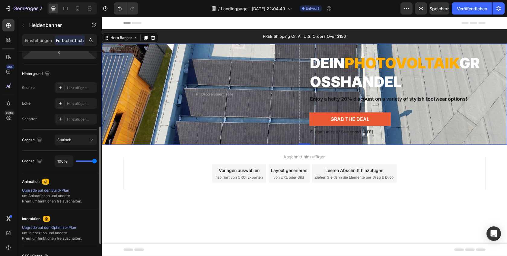
click at [117, 78] on div "Background Image" at bounding box center [304, 93] width 405 height 101
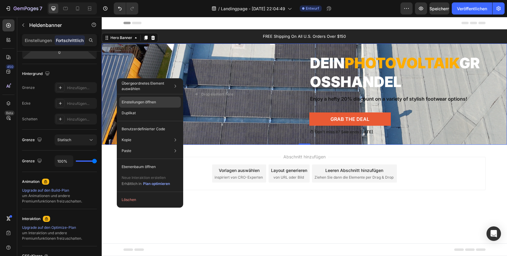
click at [134, 105] on div "Einstellungen öffnen" at bounding box center [150, 102] width 62 height 11
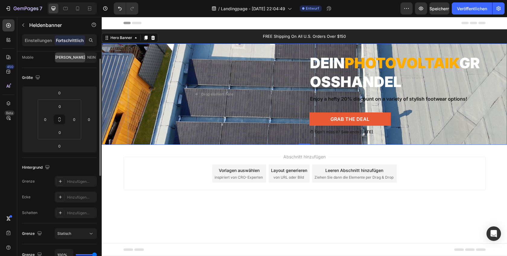
scroll to position [37, 0]
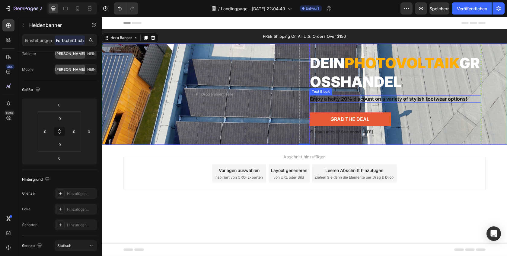
click at [341, 100] on p "Enjoy a hefty 20% discount on a variety of stylish footwear options!" at bounding box center [395, 99] width 171 height 6
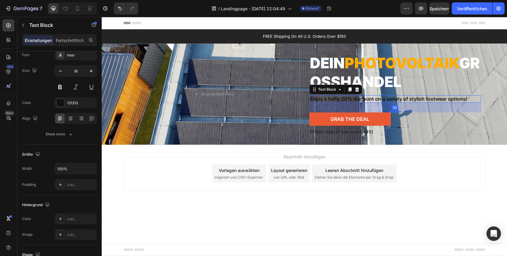
scroll to position [0, 0]
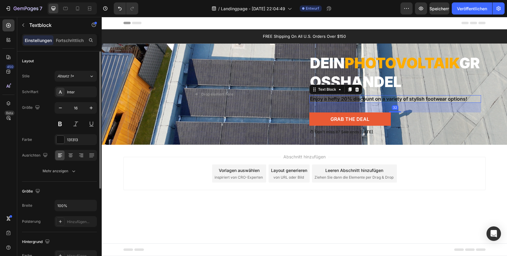
drag, startPoint x: 355, startPoint y: 90, endPoint x: 351, endPoint y: 112, distance: 22.5
click at [355, 90] on icon at bounding box center [357, 89] width 5 height 5
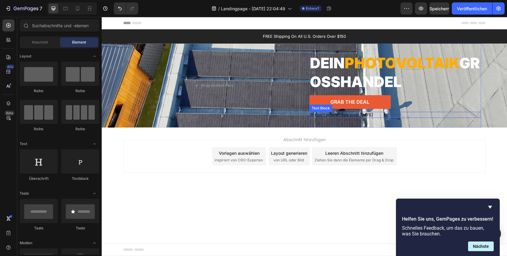
click at [344, 114] on p "⏱ Don’t miss it? Sale ends [DATE]" at bounding box center [395, 114] width 171 height 5
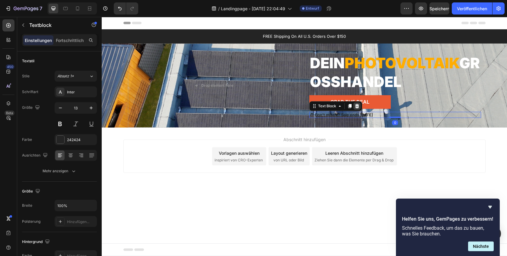
click at [357, 107] on icon at bounding box center [357, 106] width 4 height 4
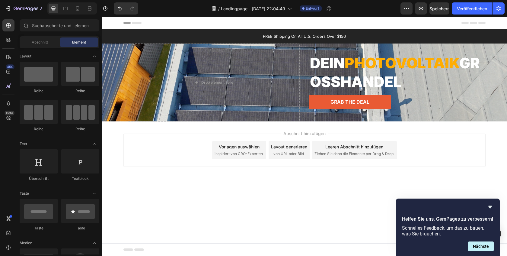
click at [211, 23] on div "Kopfzeile" at bounding box center [304, 23] width 362 height 12
click at [120, 22] on font "Kopfzeile" at bounding box center [121, 23] width 16 height 4
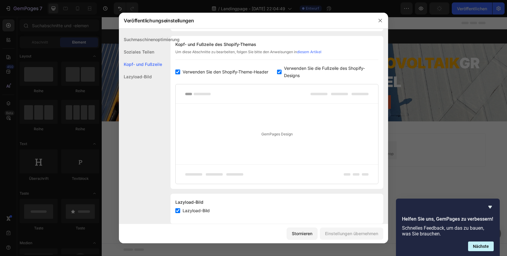
scroll to position [283, 0]
click at [380, 19] on icon "button" at bounding box center [380, 20] width 5 height 5
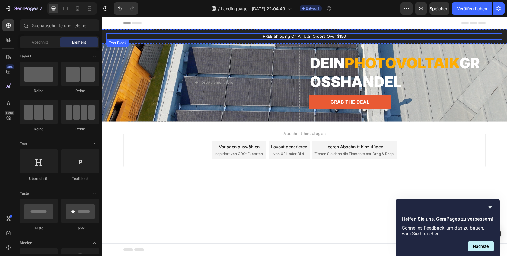
click at [276, 36] on p "FREE Shipping On All U.S. Orders Over $150" at bounding box center [304, 36] width 395 height 5
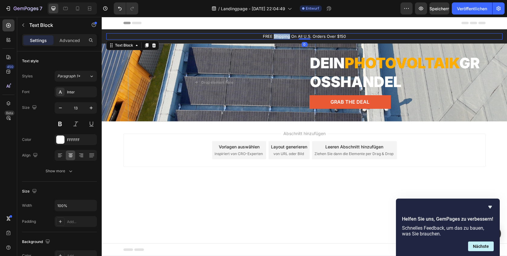
click at [276, 36] on p "FREE Shipping On All U.S. Orders Over $150" at bounding box center [304, 36] width 395 height 5
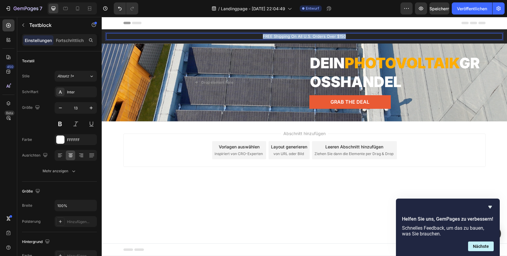
click at [276, 36] on p "FREE Shipping On All U.S. Orders Over $150" at bounding box center [304, 36] width 395 height 5
click at [351, 37] on p "Garantierte Bestpreise 2% Skonto bei Vorkasse." at bounding box center [304, 36] width 395 height 5
drag, startPoint x: 366, startPoint y: 36, endPoint x: 374, endPoint y: 37, distance: 8.2
click at [366, 36] on p "Garantierte Bestpreise 2% Skonto bei Vorkasse" at bounding box center [304, 36] width 395 height 5
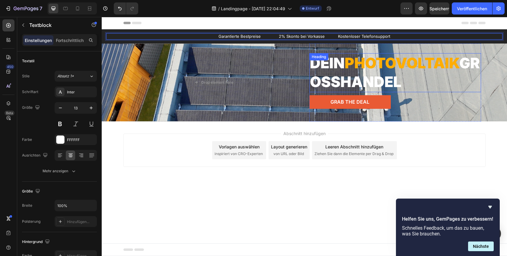
click at [355, 63] on div "Dein photovoltaik Großhandel Heading" at bounding box center [395, 72] width 172 height 39
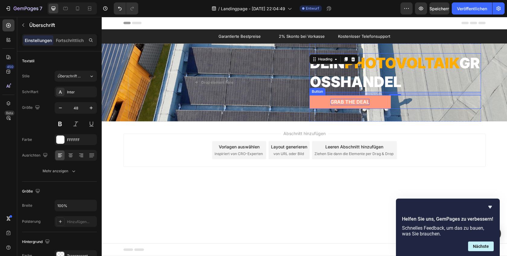
click at [337, 104] on div "Grab The Deal" at bounding box center [350, 102] width 39 height 6
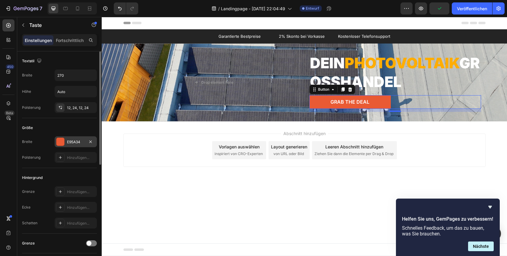
click at [57, 140] on div at bounding box center [60, 142] width 8 height 8
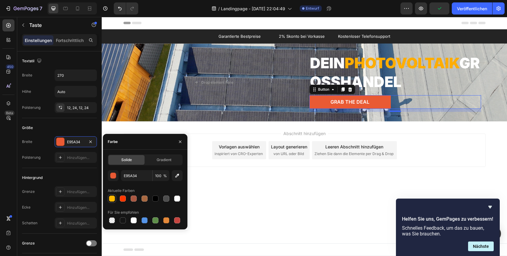
click at [111, 199] on div at bounding box center [112, 198] width 6 height 6
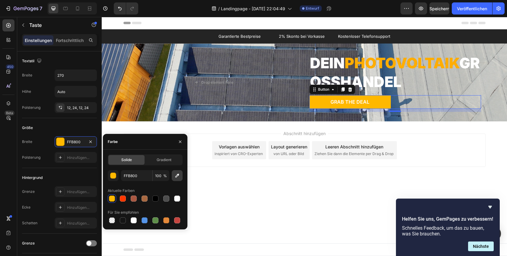
click at [180, 172] on icon "button" at bounding box center [177, 175] width 6 height 6
type input "FFAD01"
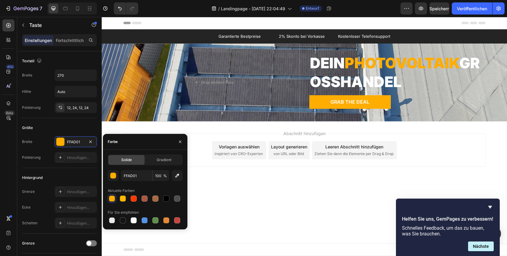
drag, startPoint x: 332, startPoint y: 160, endPoint x: 328, endPoint y: 157, distance: 5.2
click at [332, 160] on div "Abschnitt hinzufügen Vorlagen auswählen inspiriert von CRO-Experten Layout gene…" at bounding box center [304, 149] width 362 height 33
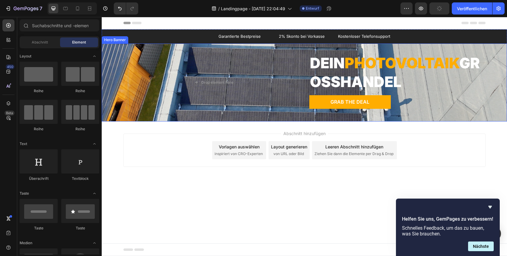
click at [121, 68] on div "Background Image" at bounding box center [304, 82] width 405 height 78
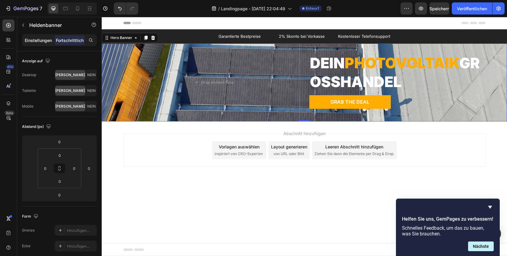
click at [37, 41] on font "Einstellungen" at bounding box center [38, 40] width 27 height 5
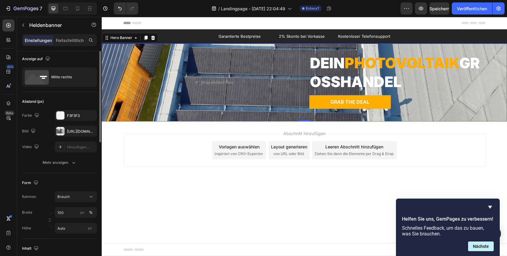
scroll to position [2, 0]
click at [34, 128] on icon "button" at bounding box center [33, 130] width 4 height 4
click at [49, 128] on div "Bild [URL][DOMAIN_NAME]" at bounding box center [59, 130] width 75 height 11
click at [61, 128] on div at bounding box center [60, 131] width 8 height 8
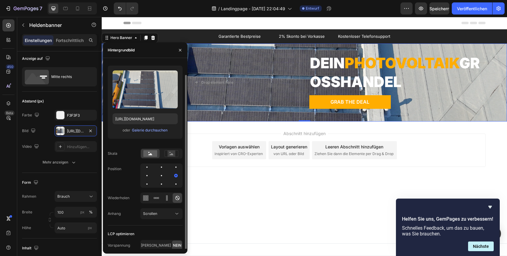
scroll to position [10, 0]
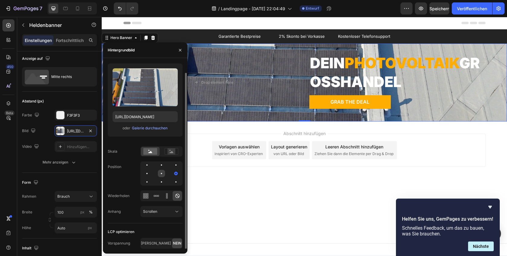
click at [163, 174] on div at bounding box center [161, 173] width 7 height 7
click at [148, 174] on div at bounding box center [146, 173] width 7 height 7
click at [157, 175] on div at bounding box center [161, 173] width 42 height 24
click at [160, 175] on div at bounding box center [161, 173] width 7 height 7
click at [162, 213] on div "Scrollen" at bounding box center [158, 211] width 31 height 5
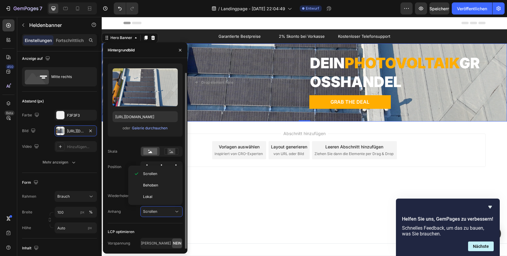
click at [128, 212] on div "Anhang Scrollen" at bounding box center [145, 211] width 75 height 11
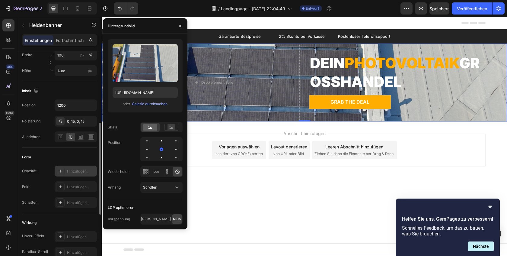
scroll to position [157, 0]
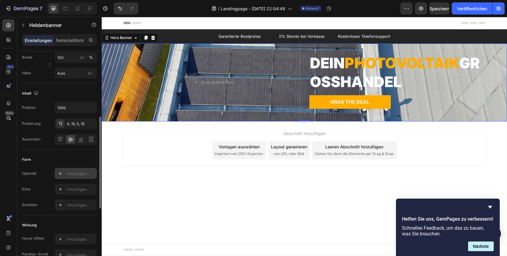
click at [60, 178] on div "Hinzufügen..." at bounding box center [76, 173] width 42 height 11
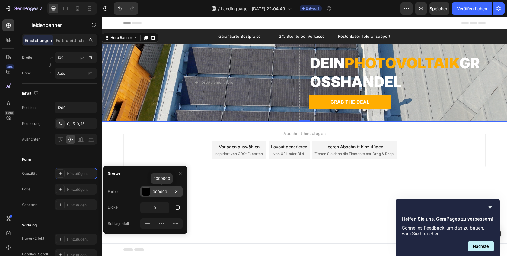
click at [146, 192] on div at bounding box center [146, 191] width 8 height 8
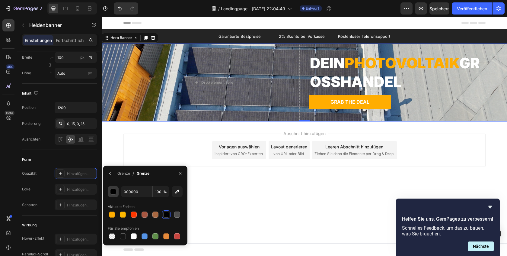
click at [114, 193] on div "button" at bounding box center [114, 192] width 6 height 6
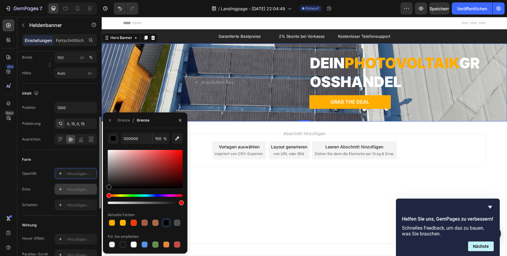
click at [81, 184] on div "Hinzufügen..." at bounding box center [76, 189] width 42 height 11
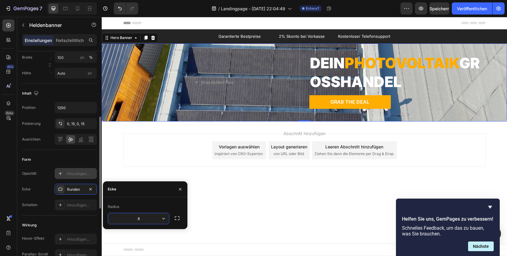
click at [77, 178] on div "Hinzufügen..." at bounding box center [76, 173] width 42 height 11
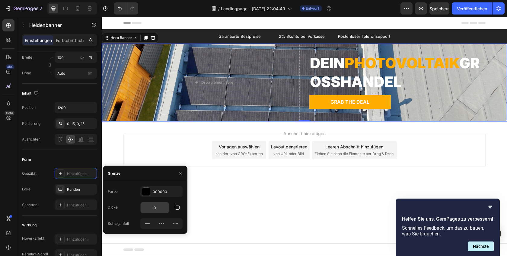
click at [159, 209] on input "0" at bounding box center [155, 207] width 28 height 11
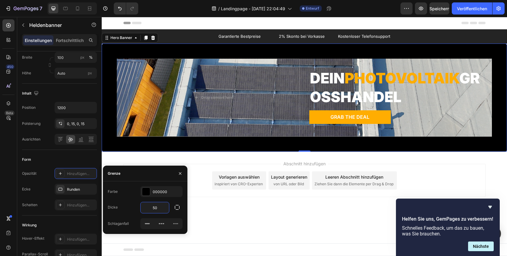
type input "5"
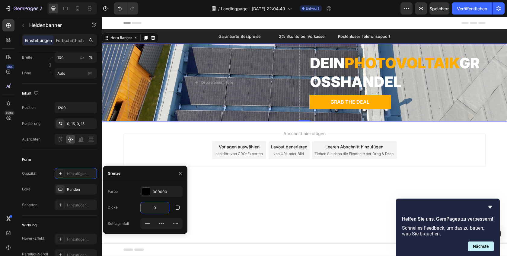
type input "00"
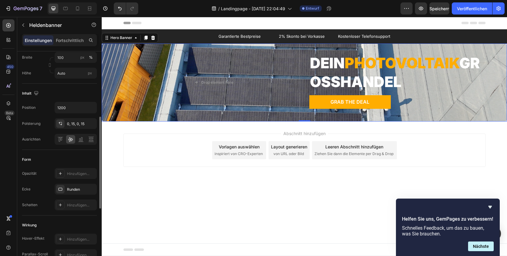
click at [71, 163] on div "Form" at bounding box center [59, 160] width 75 height 10
click at [72, 203] on font "Hinzufügen..." at bounding box center [78, 205] width 22 height 5
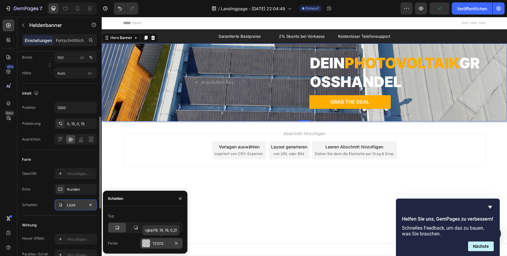
click at [145, 241] on div at bounding box center [146, 243] width 8 height 8
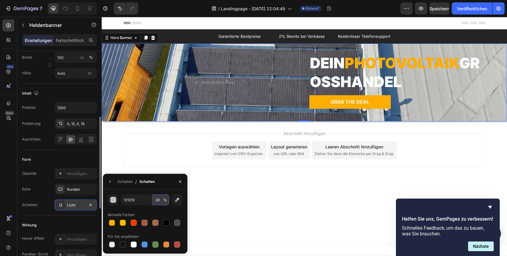
click at [160, 198] on input "20" at bounding box center [161, 199] width 17 height 11
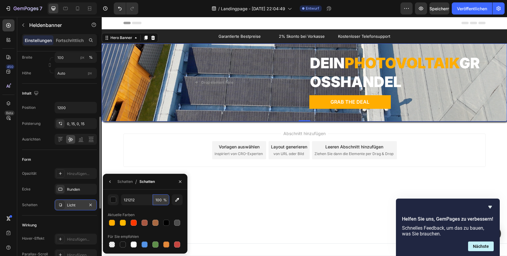
scroll to position [0, 0]
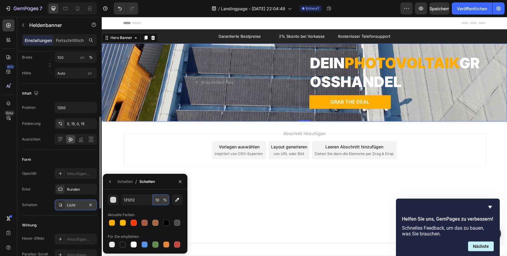
type input "1"
click at [75, 160] on div "Form" at bounding box center [59, 160] width 75 height 10
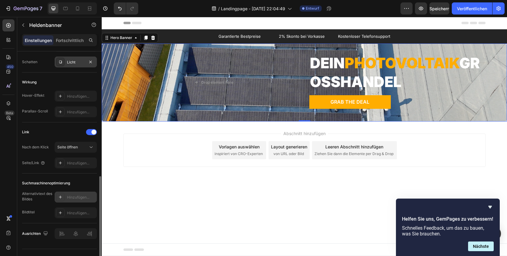
scroll to position [312, 0]
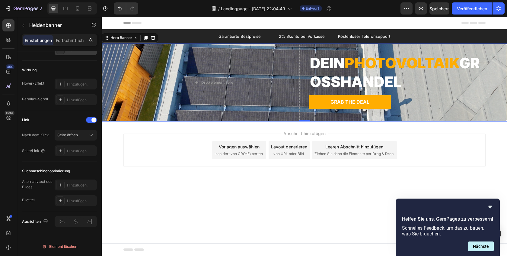
click at [129, 181] on div "Abschnitt hinzufügen Vorlagen auswählen inspiriert von CRO-Experten Layout gene…" at bounding box center [304, 158] width 405 height 74
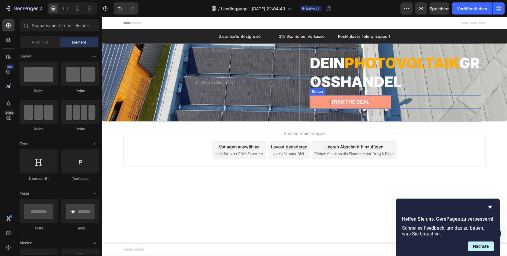
click at [354, 100] on div "Grab The Deal" at bounding box center [350, 102] width 39 height 6
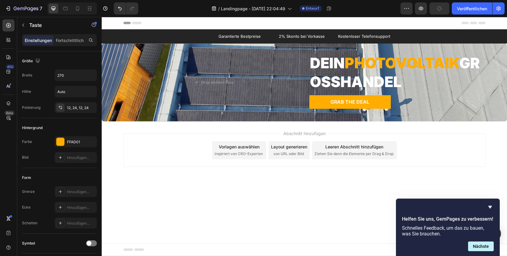
drag, startPoint x: 341, startPoint y: 124, endPoint x: 343, endPoint y: 128, distance: 4.2
click at [341, 124] on div "Abschnitt hinzufügen Vorlagen auswählen inspiriert von CRO-Experten Layout gene…" at bounding box center [304, 158] width 405 height 74
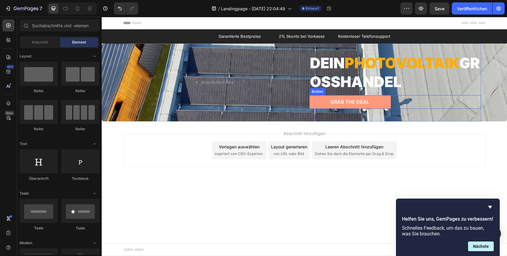
click at [378, 102] on button "Grab The Deal" at bounding box center [350, 102] width 82 height 14
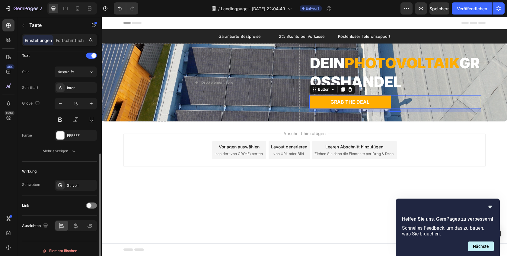
scroll to position [211, 0]
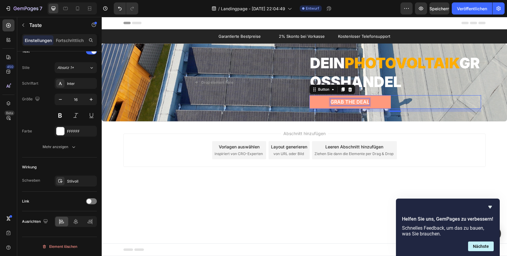
click at [347, 104] on div "Grab The Deal" at bounding box center [350, 102] width 39 height 6
click at [347, 104] on p "Grab The Deal" at bounding box center [350, 102] width 39 height 6
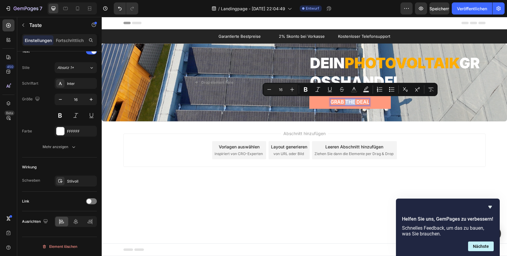
click at [346, 104] on p "Grab The Deal" at bounding box center [350, 102] width 39 height 6
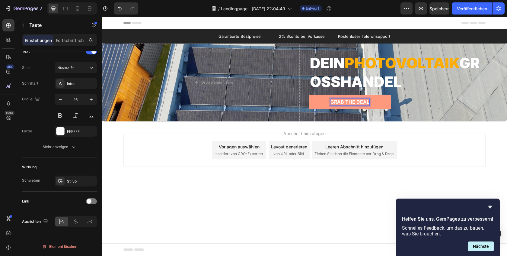
click at [346, 104] on p "Grab The Deal" at bounding box center [350, 102] width 39 height 6
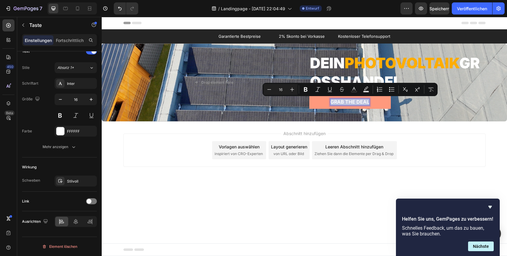
click at [346, 104] on p "Grab The Deal" at bounding box center [350, 102] width 39 height 6
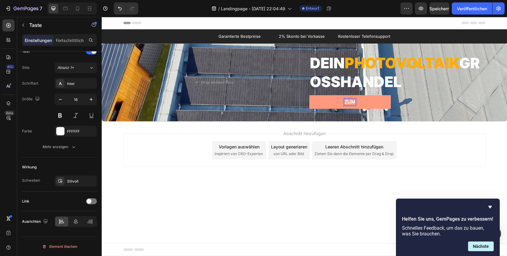
click at [309, 95] on button "Zum" at bounding box center [350, 102] width 82 height 14
click at [361, 100] on p "Zum AngeeD´´" at bounding box center [350, 102] width 37 height 6
click at [309, 95] on button "Zum" at bounding box center [350, 102] width 82 height 14
click at [418, 133] on div "Abschnitt hinzufügen Vorlagen auswählen inspiriert von CRO-Experten Layout gene…" at bounding box center [304, 158] width 405 height 74
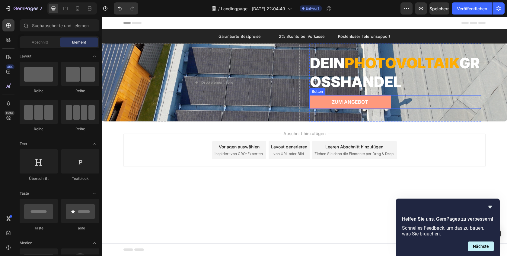
click at [350, 102] on p "Zum angebot" at bounding box center [350, 102] width 37 height 6
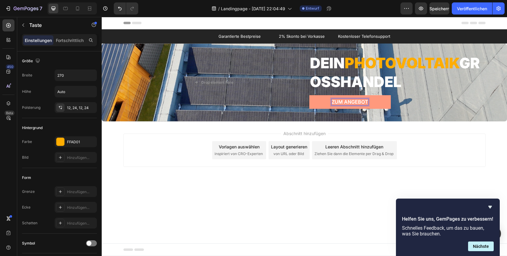
click at [353, 102] on p "Zum angebot" at bounding box center [350, 102] width 37 height 6
click at [351, 127] on div "Abschnitt hinzufügen Vorlagen auswählen inspiriert von CRO-Experten Layout gene…" at bounding box center [304, 158] width 405 height 74
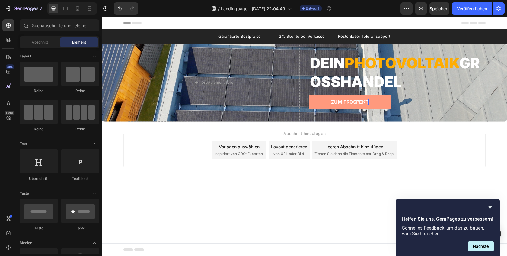
click at [245, 149] on font "Vorlagen auswählen" at bounding box center [239, 146] width 41 height 6
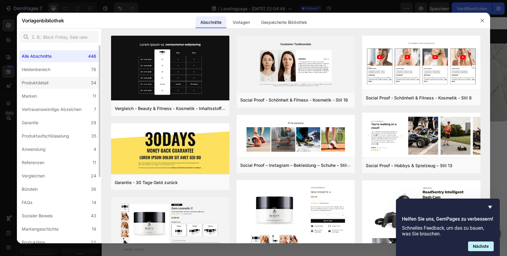
click at [64, 80] on label "Produktdetail 34" at bounding box center [58, 83] width 79 height 12
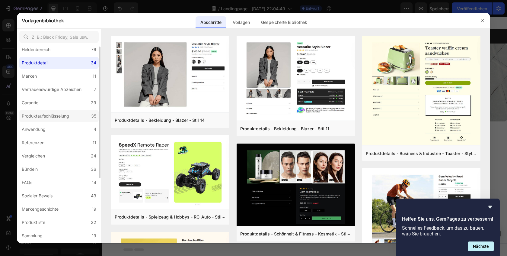
scroll to position [24, 0]
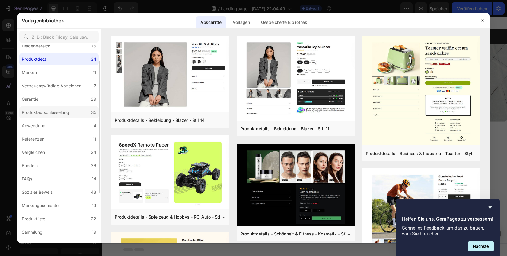
click at [66, 116] on div "Produktaufschlüsselung" at bounding box center [45, 112] width 47 height 7
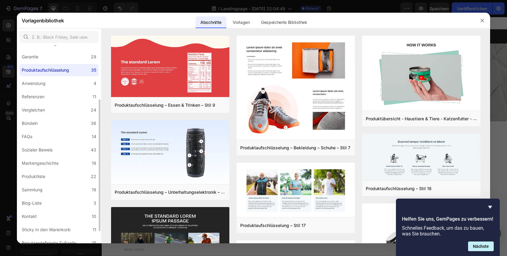
scroll to position [72, 0]
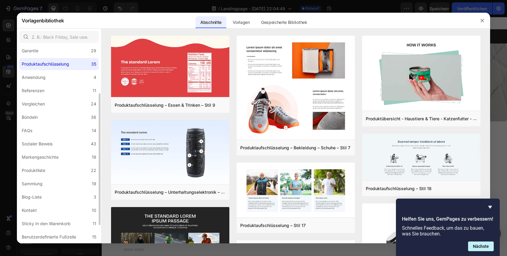
click at [66, 116] on label "Bündeln 36" at bounding box center [58, 117] width 79 height 12
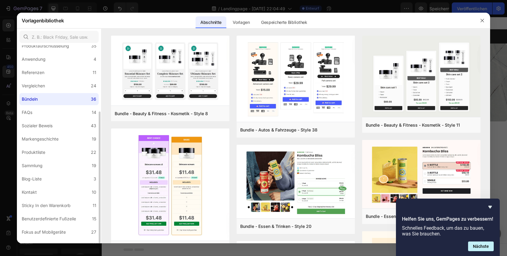
scroll to position [98, 0]
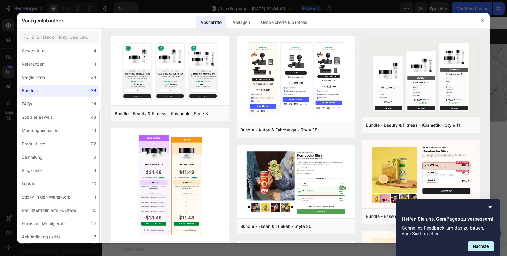
click at [71, 163] on div "Alle Abschnitte 446 Heldenbereich 76 Produktdetail 34 Marken 11 Vertrauenswürdi…" at bounding box center [59, 95] width 84 height 296
drag, startPoint x: 71, startPoint y: 160, endPoint x: 72, endPoint y: 157, distance: 3.2
click at [71, 160] on label "Sammlung 19" at bounding box center [58, 157] width 79 height 12
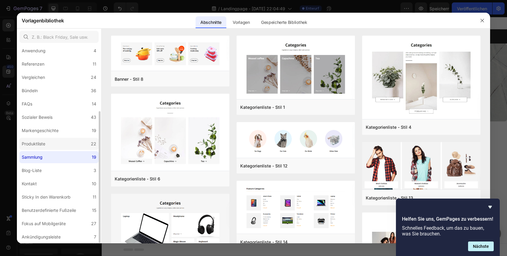
click at [75, 143] on label "Produktliste 22" at bounding box center [58, 144] width 79 height 12
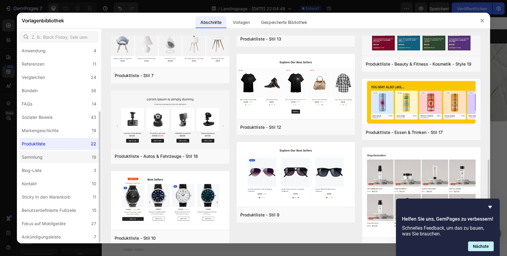
scroll to position [342, 0]
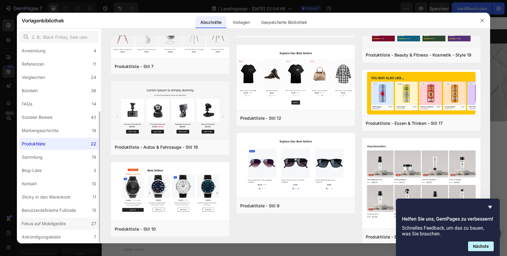
click at [66, 227] on label "Fokus auf Mobilgeräte 27" at bounding box center [58, 223] width 79 height 12
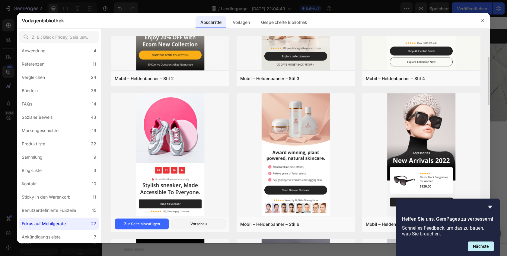
scroll to position [112, 0]
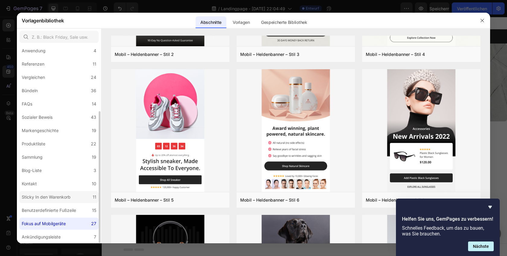
click at [49, 199] on font "Sticky In den Warenkorb" at bounding box center [46, 196] width 49 height 5
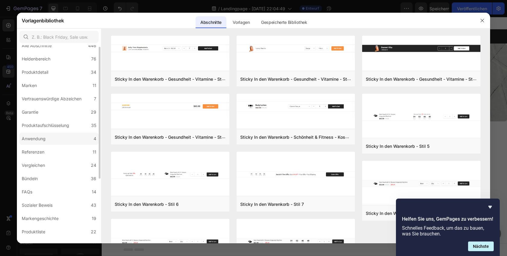
scroll to position [7, 0]
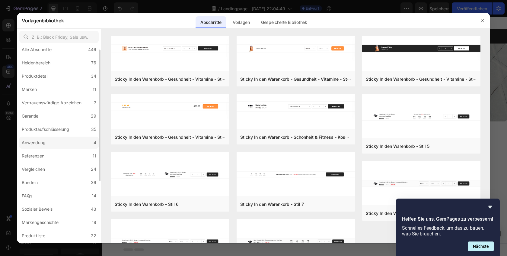
click at [56, 126] on div "Produktaufschlüsselung" at bounding box center [45, 129] width 47 height 7
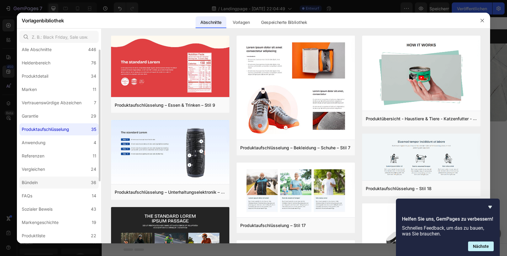
click at [58, 182] on label "Bündeln 36" at bounding box center [58, 182] width 79 height 12
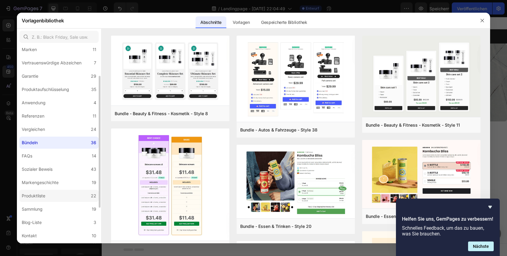
scroll to position [46, 0]
click at [60, 197] on label "Produktliste 22" at bounding box center [58, 196] width 79 height 12
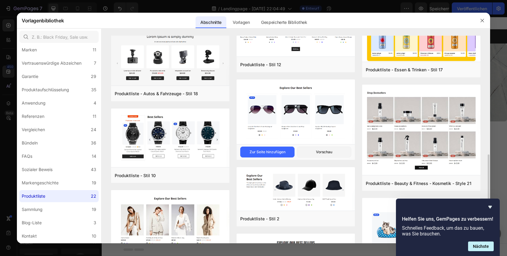
scroll to position [395, 0]
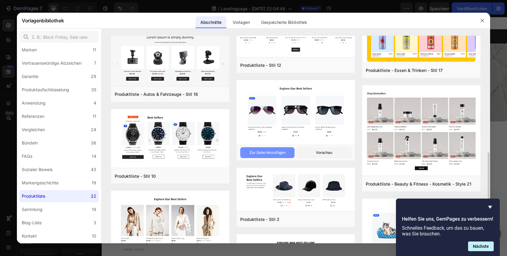
click at [266, 151] on font "Zur Seite hinzufügen" at bounding box center [268, 152] width 36 height 5
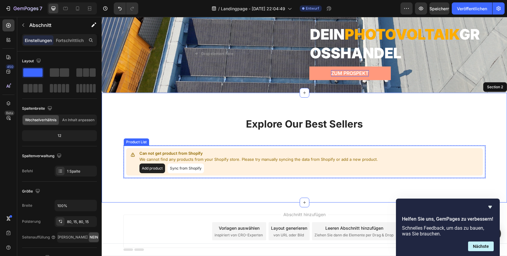
scroll to position [50, 0]
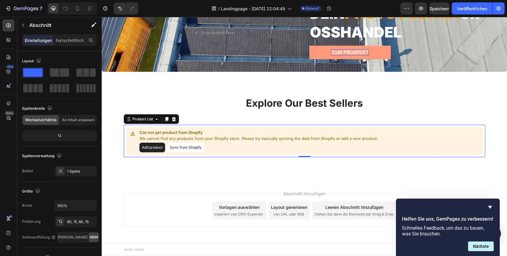
click at [156, 145] on button "Add product" at bounding box center [152, 148] width 26 height 10
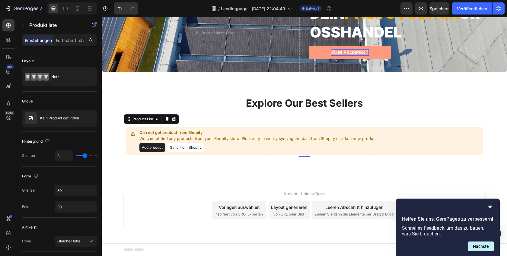
click at [176, 119] on icon at bounding box center [173, 119] width 5 height 5
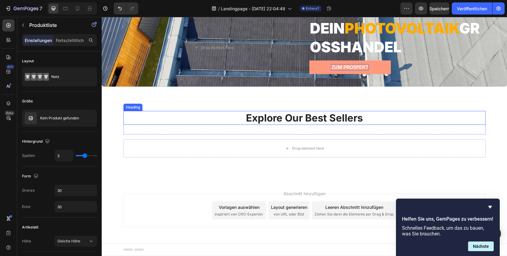
scroll to position [35, 0]
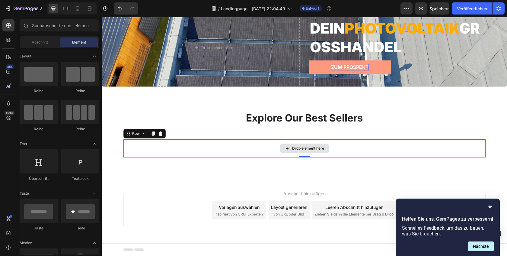
click at [203, 145] on div "Drop element here" at bounding box center [304, 148] width 362 height 18
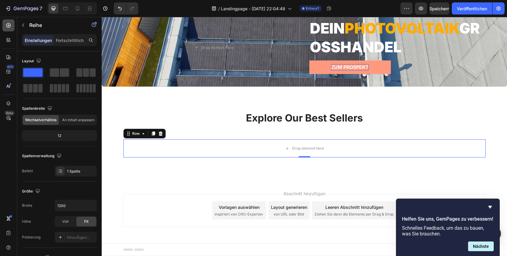
click at [8, 28] on icon at bounding box center [8, 25] width 6 height 6
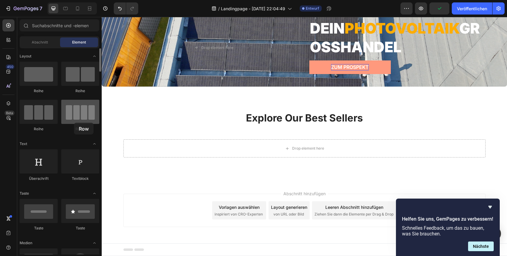
click at [74, 123] on div at bounding box center [80, 112] width 38 height 24
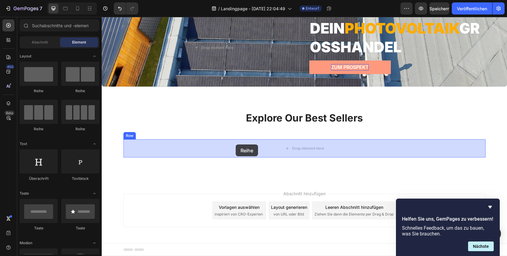
drag, startPoint x: 171, startPoint y: 127, endPoint x: 236, endPoint y: 144, distance: 66.9
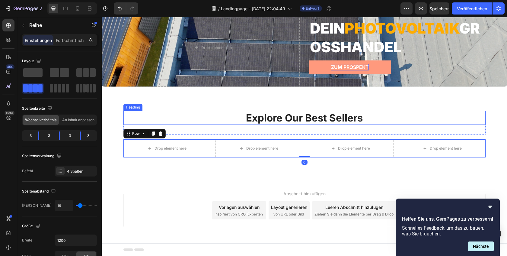
click at [254, 124] on h2 "Explore Our Best Sellers" at bounding box center [304, 118] width 362 height 14
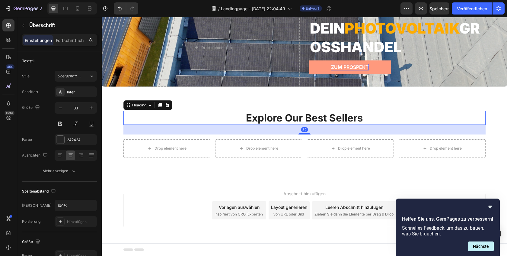
click at [254, 124] on h2 "Explore Our Best Sellers" at bounding box center [304, 118] width 362 height 14
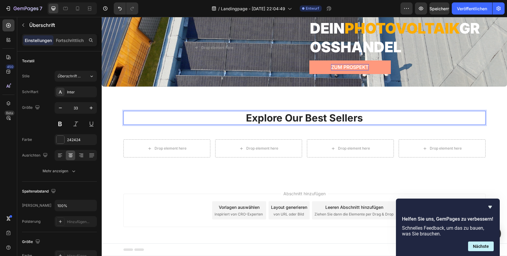
click at [260, 120] on p "Explore Our Best Sellers" at bounding box center [304, 117] width 361 height 13
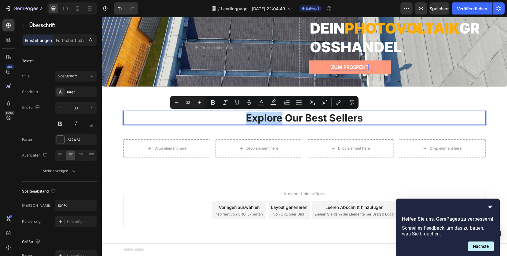
click at [260, 120] on p "Explore Our Best Sellers" at bounding box center [304, 117] width 361 height 13
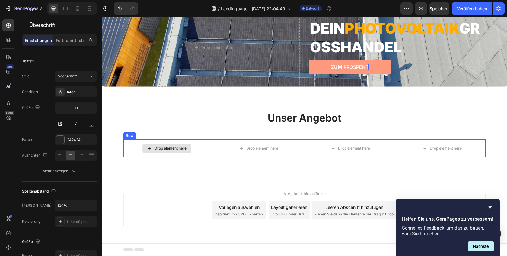
click at [178, 143] on div "Drop element here" at bounding box center [167, 148] width 49 height 10
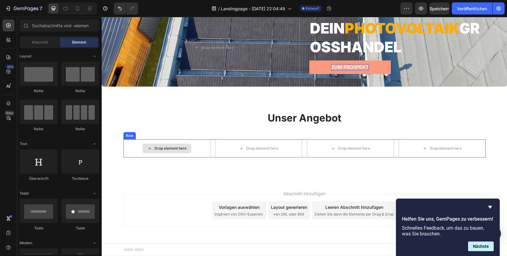
drag, startPoint x: 175, startPoint y: 146, endPoint x: 171, endPoint y: 146, distance: 4.0
click at [175, 146] on div "Drop element here" at bounding box center [171, 148] width 32 height 5
drag, startPoint x: 34, startPoint y: 43, endPoint x: 31, endPoint y: 44, distance: 3.0
click at [34, 43] on font "Abschnitt" at bounding box center [40, 42] width 16 height 5
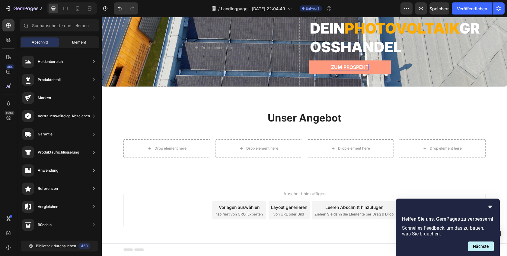
click at [75, 43] on font "Element" at bounding box center [79, 42] width 14 height 5
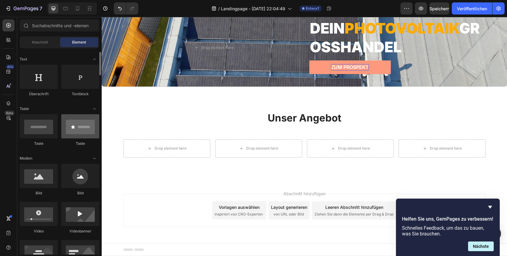
scroll to position [90, 0]
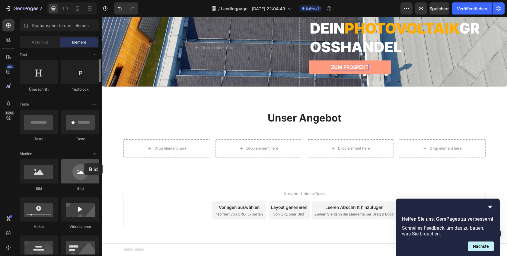
drag, startPoint x: 72, startPoint y: 167, endPoint x: 84, endPoint y: 163, distance: 12.7
click at [84, 163] on div at bounding box center [80, 171] width 38 height 24
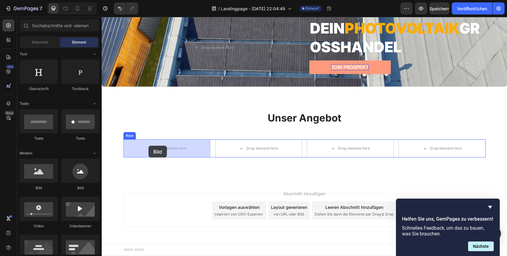
drag, startPoint x: 144, startPoint y: 189, endPoint x: 147, endPoint y: 147, distance: 42.1
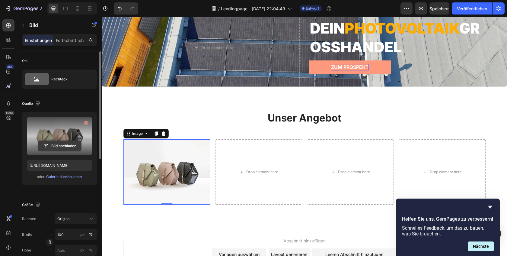
click at [76, 144] on input "file" at bounding box center [59, 146] width 43 height 10
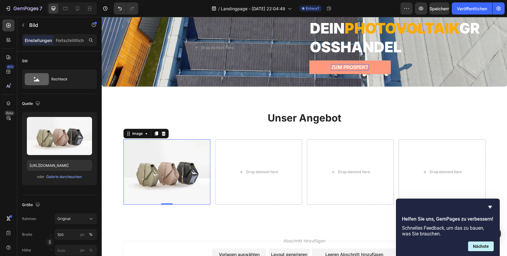
click at [156, 157] on img at bounding box center [166, 171] width 87 height 65
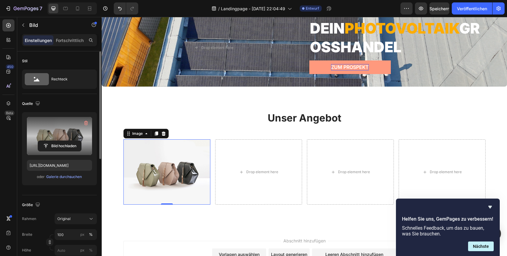
click at [67, 152] on label at bounding box center [59, 136] width 65 height 38
click at [67, 151] on input "file" at bounding box center [59, 146] width 43 height 10
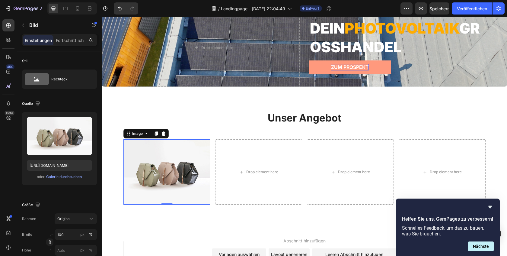
drag, startPoint x: 162, startPoint y: 166, endPoint x: 129, endPoint y: 171, distance: 32.7
click at [158, 167] on img at bounding box center [166, 171] width 87 height 65
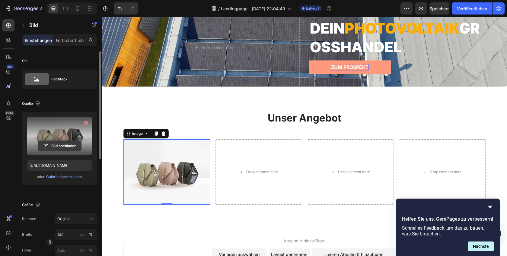
click at [66, 143] on input "file" at bounding box center [59, 146] width 43 height 10
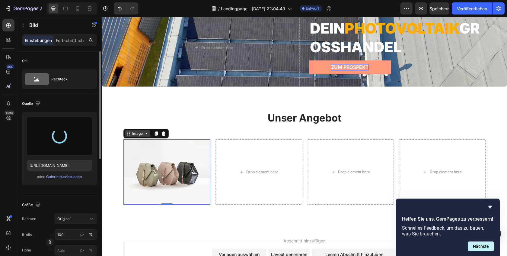
type input "[URL][DOMAIN_NAME]"
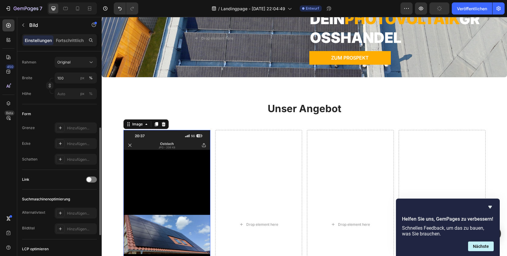
scroll to position [34, 0]
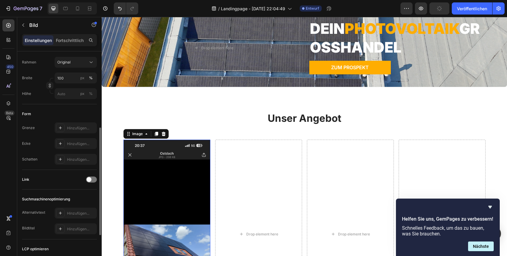
click at [138, 163] on img at bounding box center [166, 233] width 87 height 188
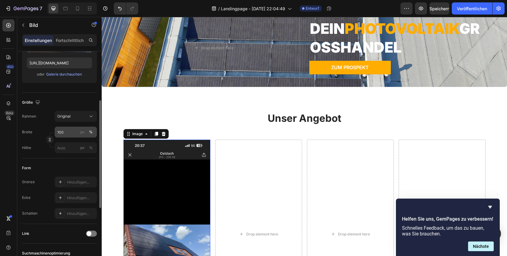
scroll to position [102, 0]
click at [79, 117] on div "Original" at bounding box center [72, 116] width 30 height 5
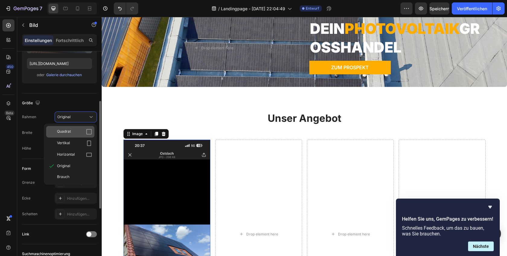
click at [76, 132] on div "Quadrat" at bounding box center [74, 132] width 35 height 6
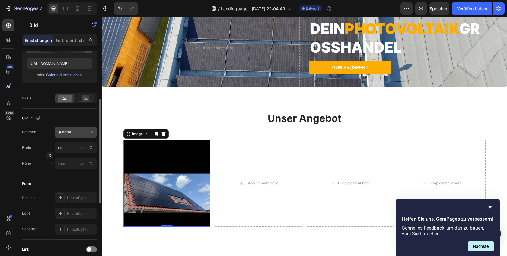
click at [81, 132] on div "Quadrat" at bounding box center [72, 131] width 30 height 5
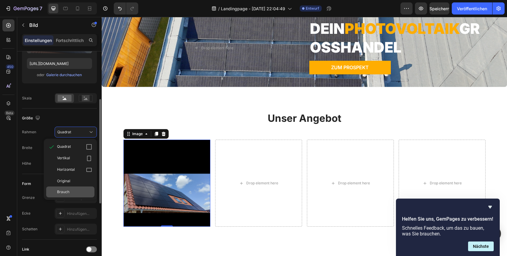
click at [79, 189] on div "Brauch" at bounding box center [74, 191] width 35 height 5
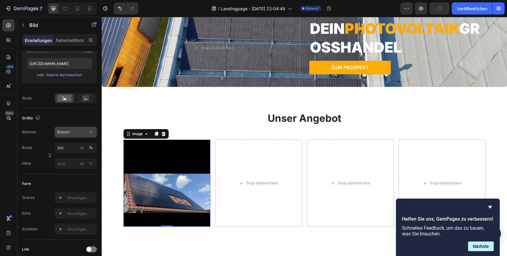
drag, startPoint x: 80, startPoint y: 139, endPoint x: 81, endPoint y: 135, distance: 4.0
click at [80, 137] on div "Rahmen Brauch Breite 100 px % Höhe px %" at bounding box center [59, 148] width 75 height 42
click at [81, 131] on div "Brauch" at bounding box center [72, 131] width 30 height 5
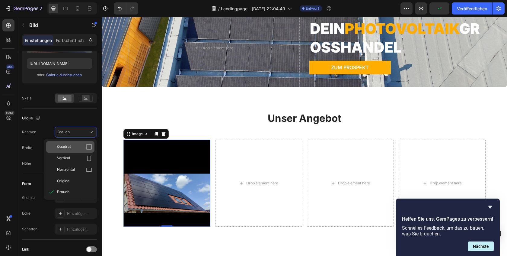
click at [75, 147] on div "Quadrat" at bounding box center [74, 147] width 35 height 6
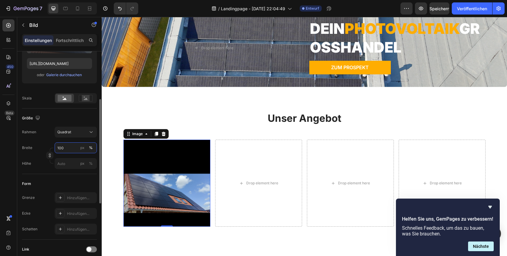
click at [64, 149] on input "100" at bounding box center [76, 147] width 42 height 11
click at [53, 126] on div "Größe Rahmen Quadrat Breite 100 px % Höhe px %" at bounding box center [59, 141] width 75 height 66
click at [67, 161] on input "px %" at bounding box center [76, 163] width 42 height 11
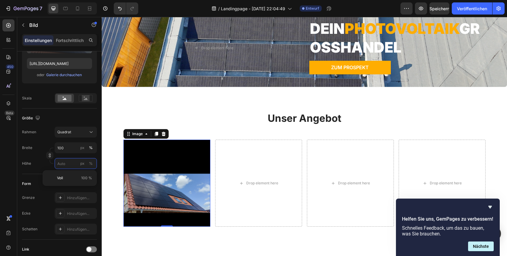
type input "1"
type input "10"
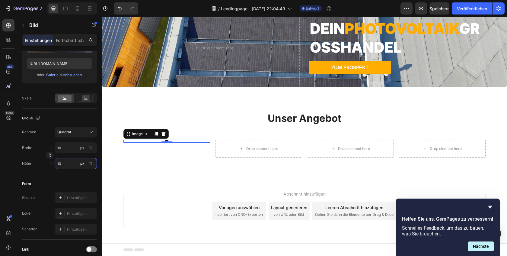
type input "100"
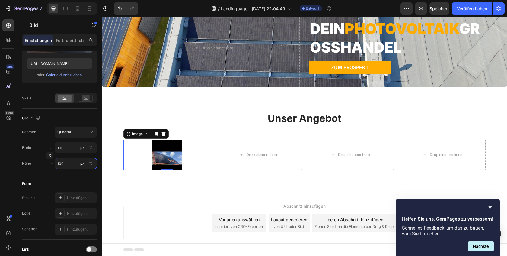
type input "10"
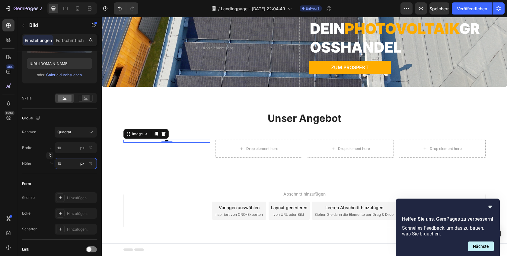
type input "1"
type input "15"
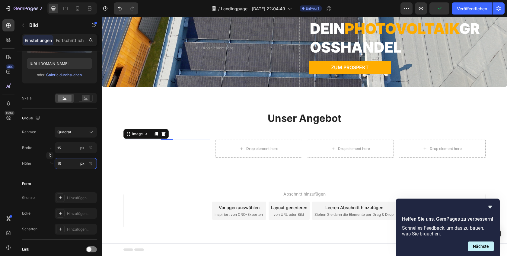
type input "150"
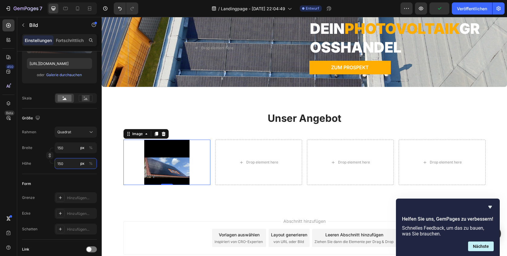
type input "1500"
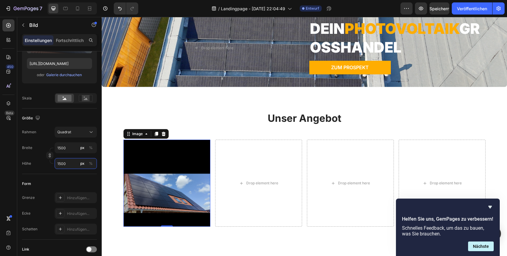
type input "1500"
click at [74, 115] on div "Größe" at bounding box center [59, 118] width 75 height 10
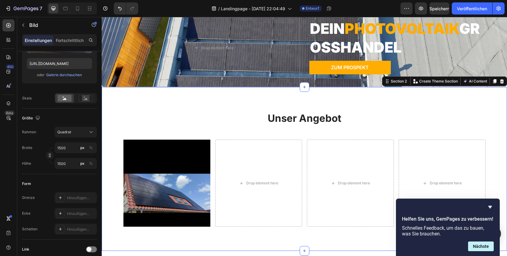
click at [126, 109] on div "Unser Angebot Heading Row Image Drop element here Drop element here Drop elemen…" at bounding box center [304, 169] width 405 height 164
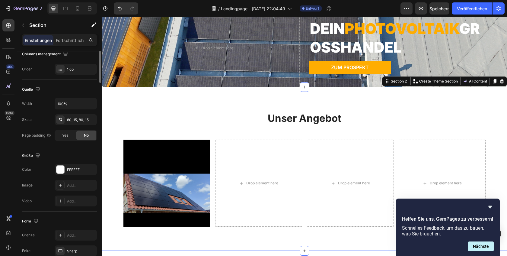
scroll to position [0, 0]
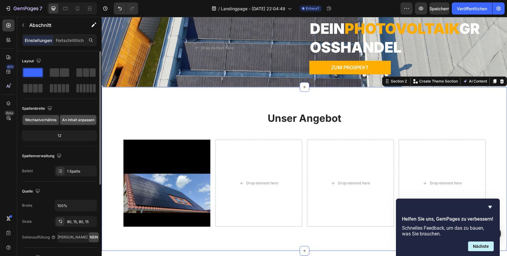
click at [67, 119] on font "An Inhalt anpassen" at bounding box center [78, 119] width 32 height 5
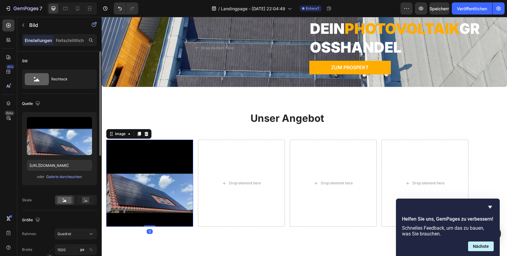
click at [118, 191] on img at bounding box center [149, 182] width 87 height 87
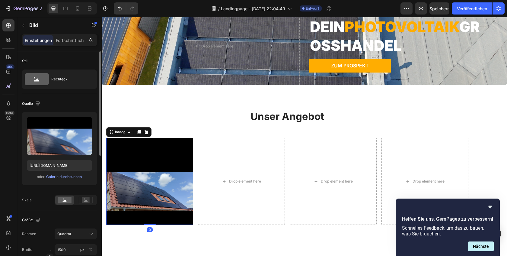
scroll to position [37, 0]
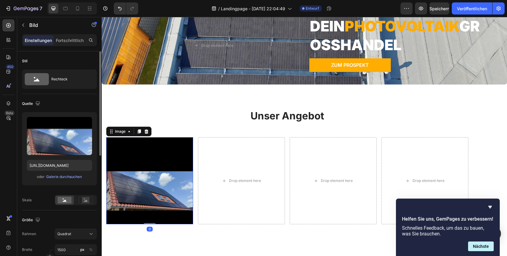
click at [129, 187] on img at bounding box center [149, 180] width 87 height 87
click at [73, 38] on font "Fortschrittlich" at bounding box center [70, 40] width 28 height 5
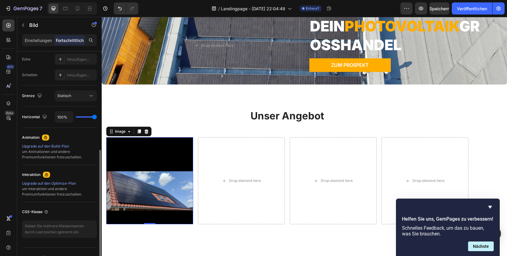
scroll to position [197, 0]
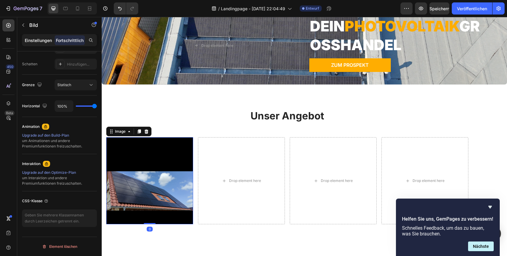
drag, startPoint x: 47, startPoint y: 45, endPoint x: 47, endPoint y: 41, distance: 3.9
click at [47, 44] on div "Einstellungen" at bounding box center [38, 40] width 30 height 10
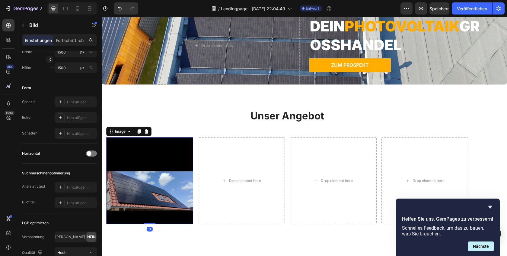
click at [47, 41] on font "Einstellungen" at bounding box center [38, 40] width 27 height 5
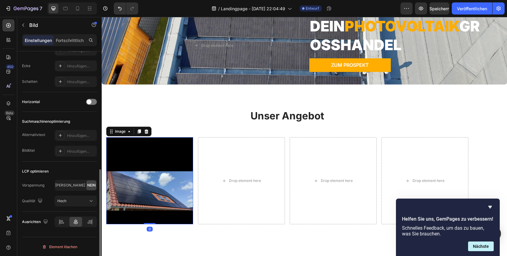
scroll to position [249, 0]
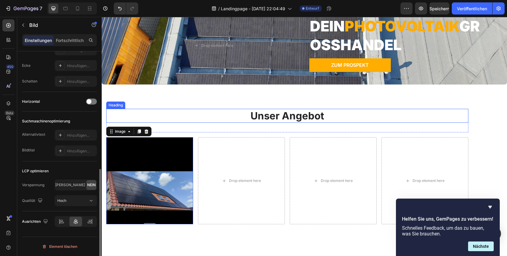
click at [133, 120] on p "Unser Angebot" at bounding box center [287, 115] width 361 height 13
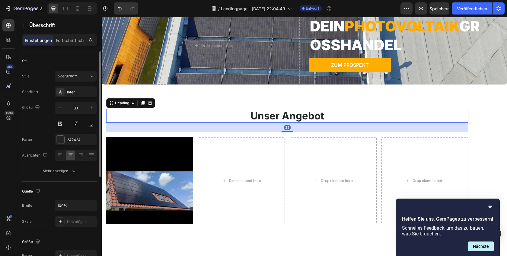
scroll to position [0, 0]
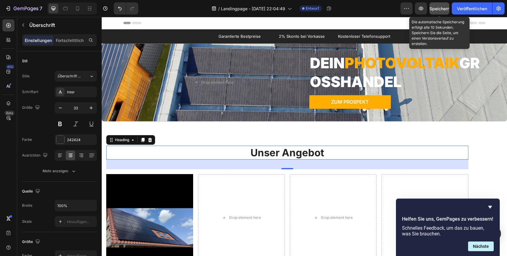
click at [442, 11] on font "Speichern" at bounding box center [440, 8] width 20 height 5
